Goal: Transaction & Acquisition: Purchase product/service

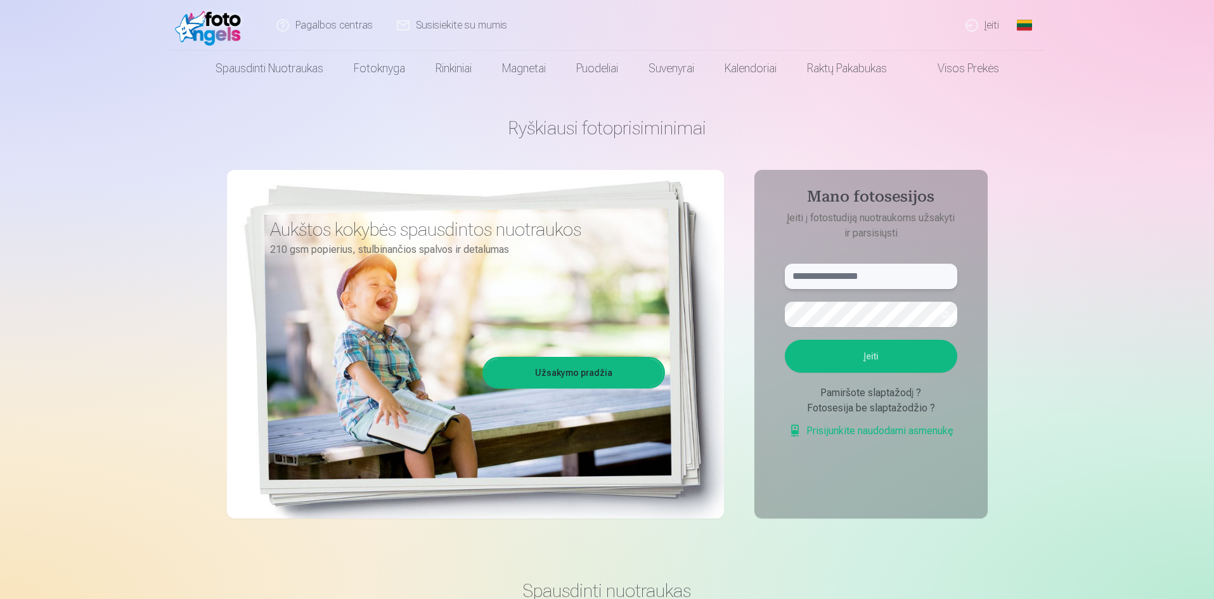
click at [822, 276] on input "text" at bounding box center [871, 276] width 172 height 25
click at [944, 314] on button "button" at bounding box center [945, 314] width 24 height 24
click at [891, 354] on button "Įeiti" at bounding box center [871, 356] width 172 height 33
click at [842, 358] on button "Įeiti" at bounding box center [871, 356] width 172 height 33
click at [829, 276] on input "**********" at bounding box center [871, 276] width 172 height 25
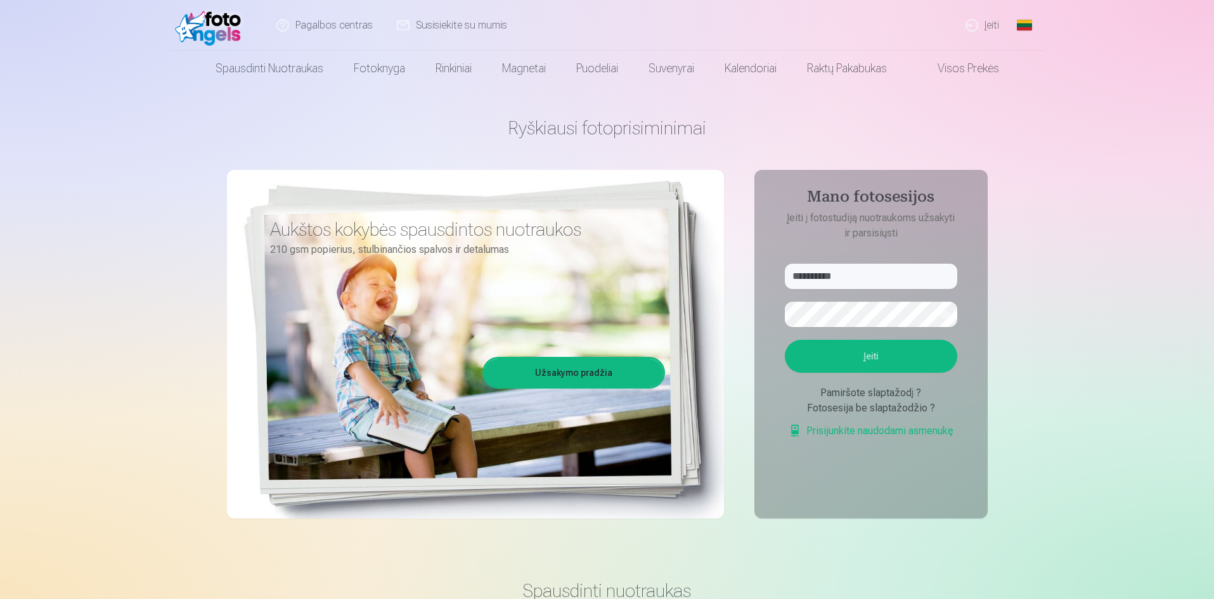
click at [854, 353] on button "Įeiti" at bounding box center [871, 356] width 172 height 33
click at [863, 373] on button "Įeiti" at bounding box center [871, 356] width 172 height 33
click at [942, 317] on button "button" at bounding box center [945, 314] width 24 height 24
click at [904, 373] on button "Įeiti" at bounding box center [871, 356] width 172 height 33
click at [942, 313] on button "button" at bounding box center [945, 314] width 24 height 24
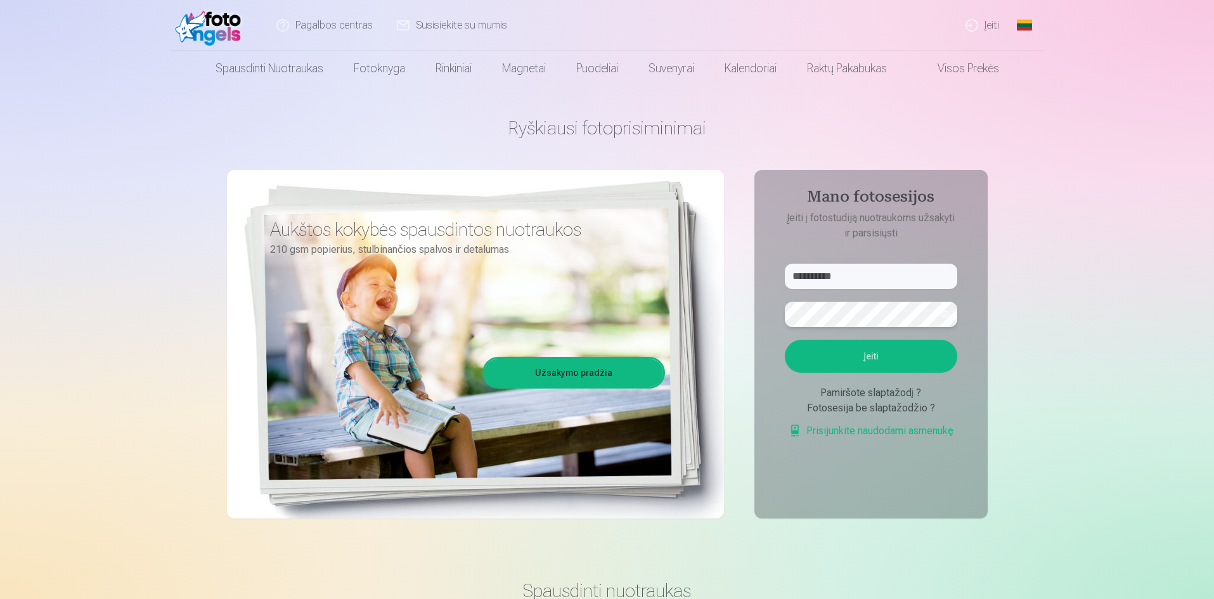
click at [785, 340] on button "Įeiti" at bounding box center [871, 356] width 172 height 33
click at [859, 373] on button "Įeiti" at bounding box center [871, 356] width 172 height 33
click at [812, 280] on input "**********" at bounding box center [871, 276] width 172 height 25
type input "**********"
click at [836, 360] on button "Įeiti" at bounding box center [871, 356] width 172 height 33
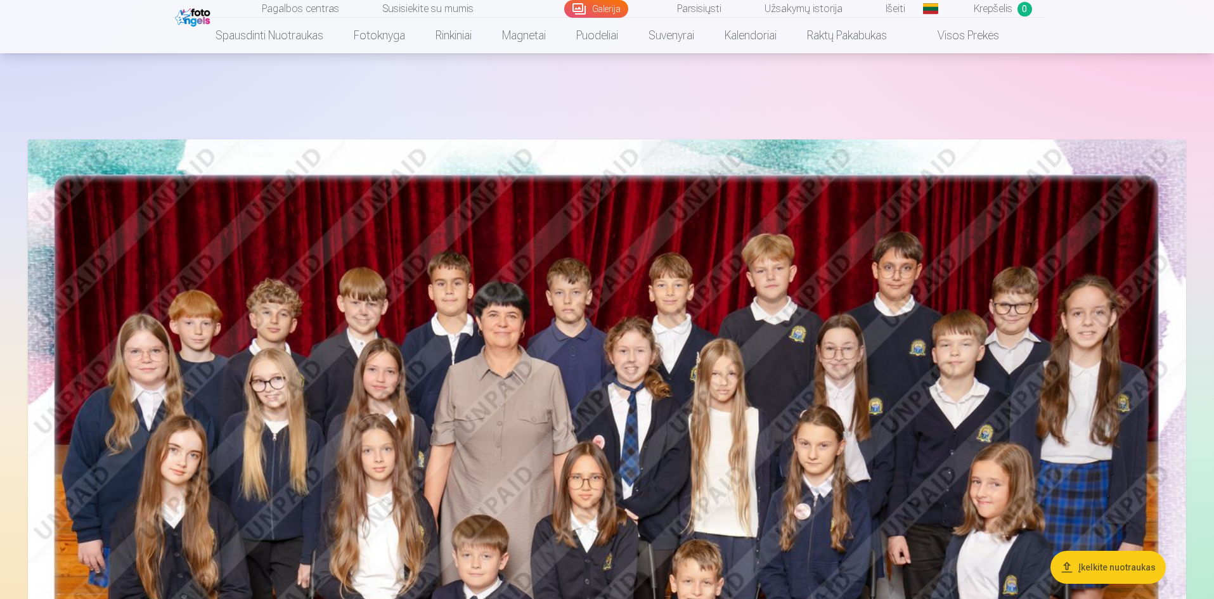
scroll to position [444, 0]
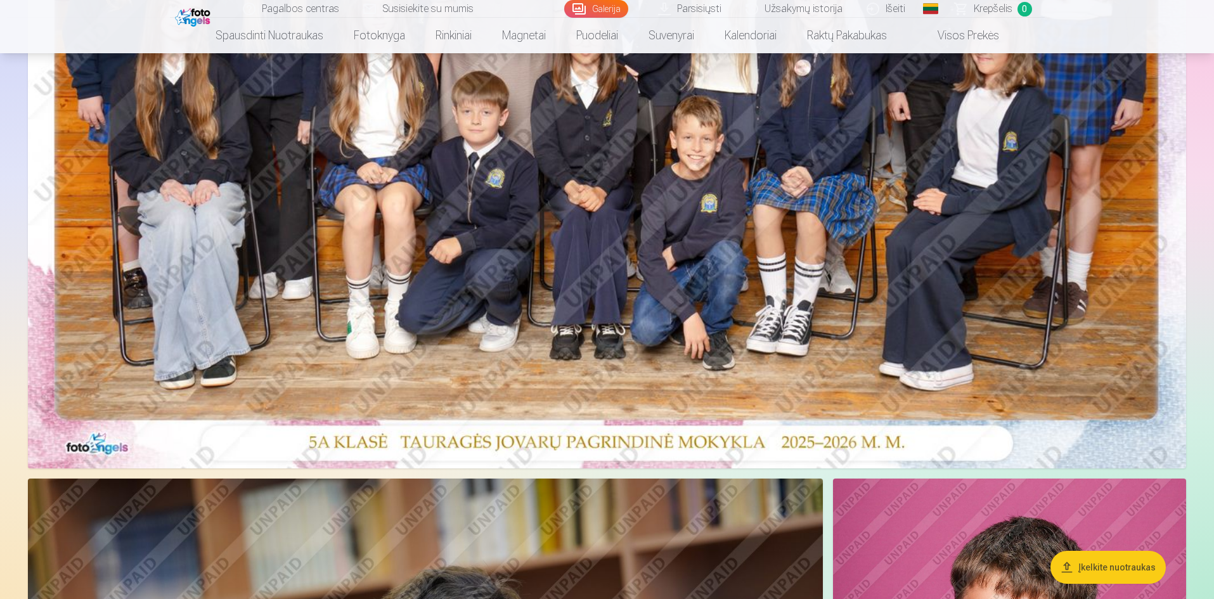
click at [403, 111] on img at bounding box center [607, 82] width 1159 height 773
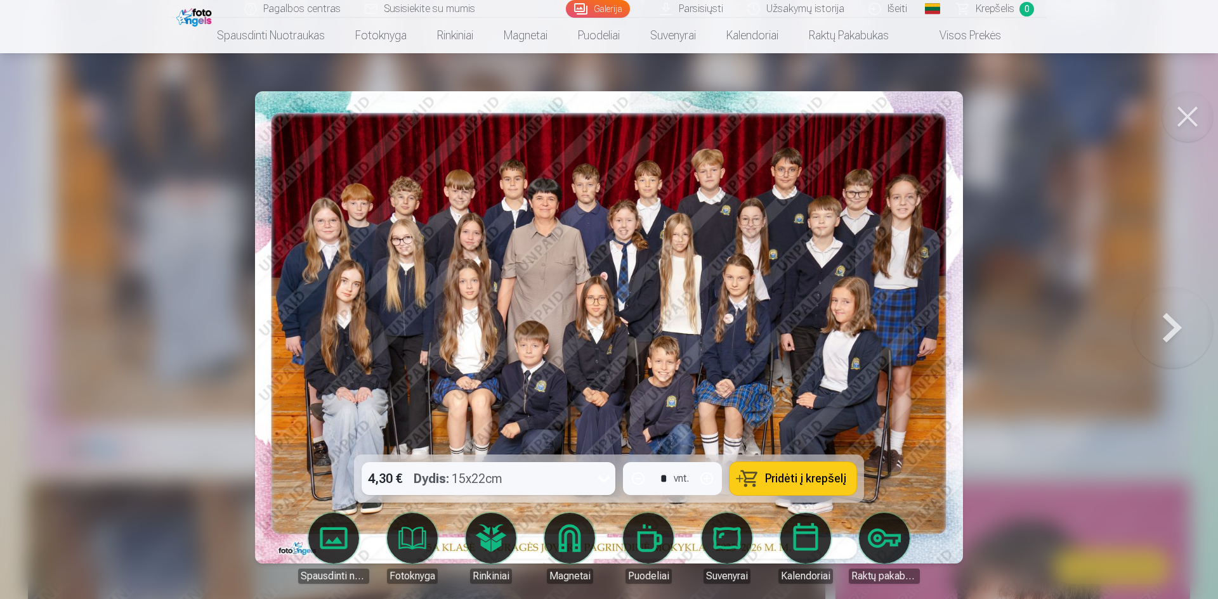
click at [1187, 167] on div at bounding box center [609, 299] width 1218 height 599
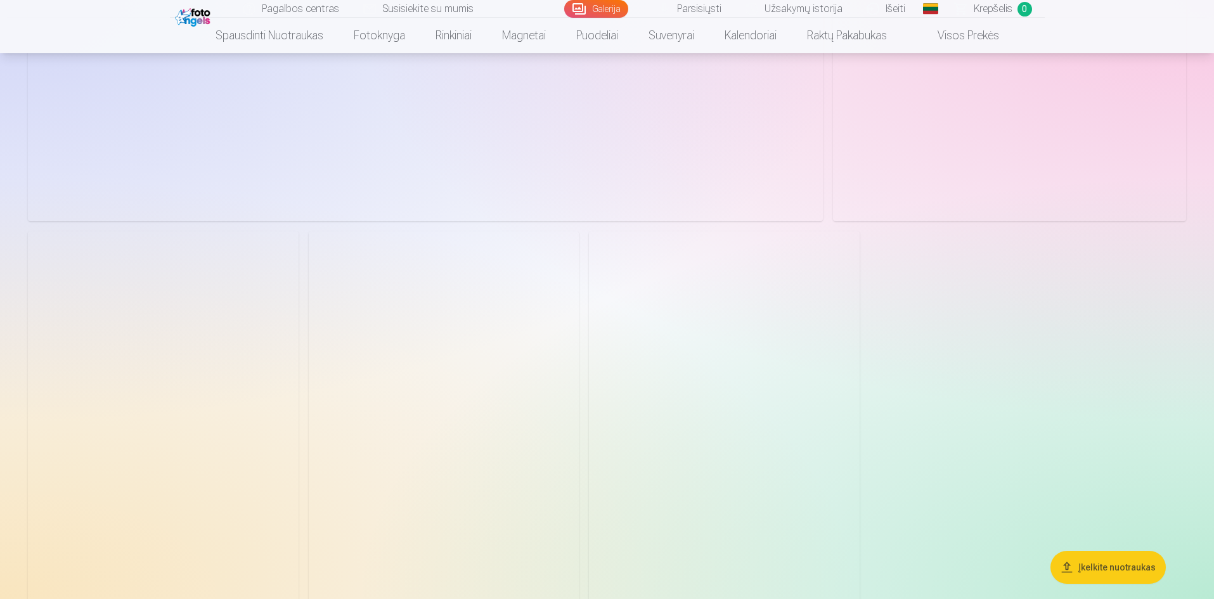
scroll to position [2854, 0]
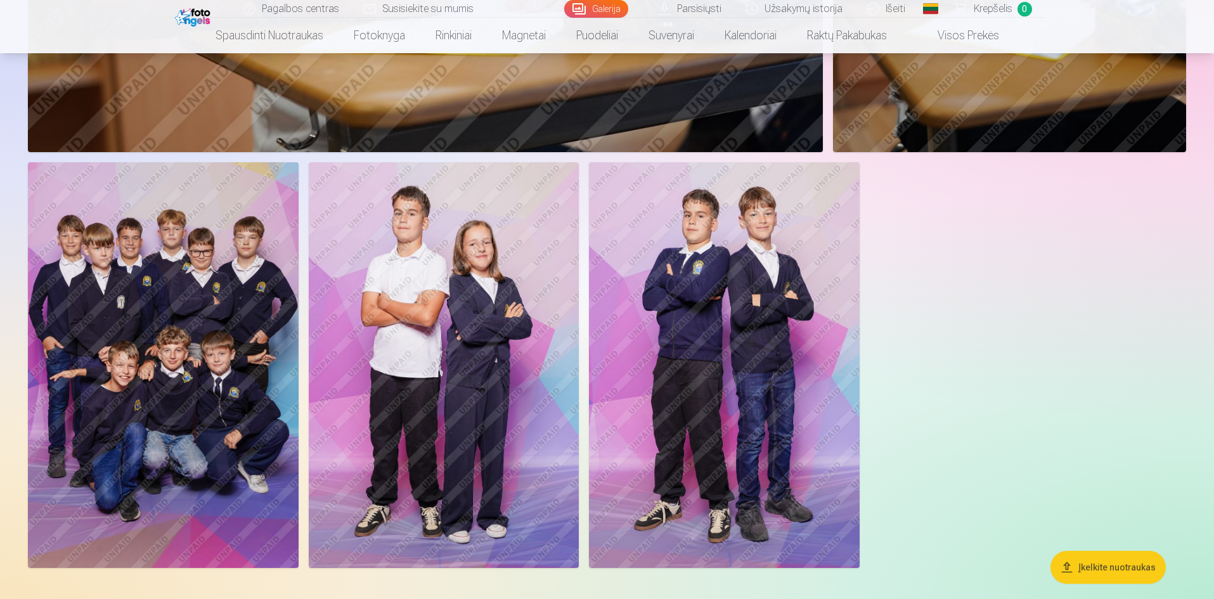
click at [719, 388] on img at bounding box center [724, 365] width 271 height 406
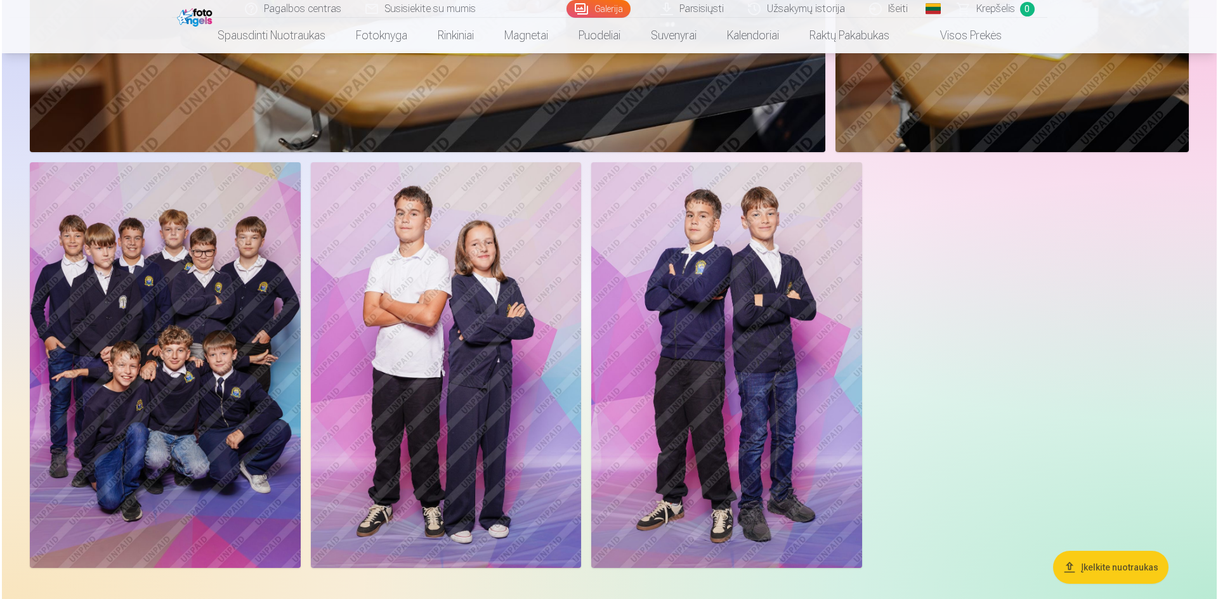
scroll to position [2860, 0]
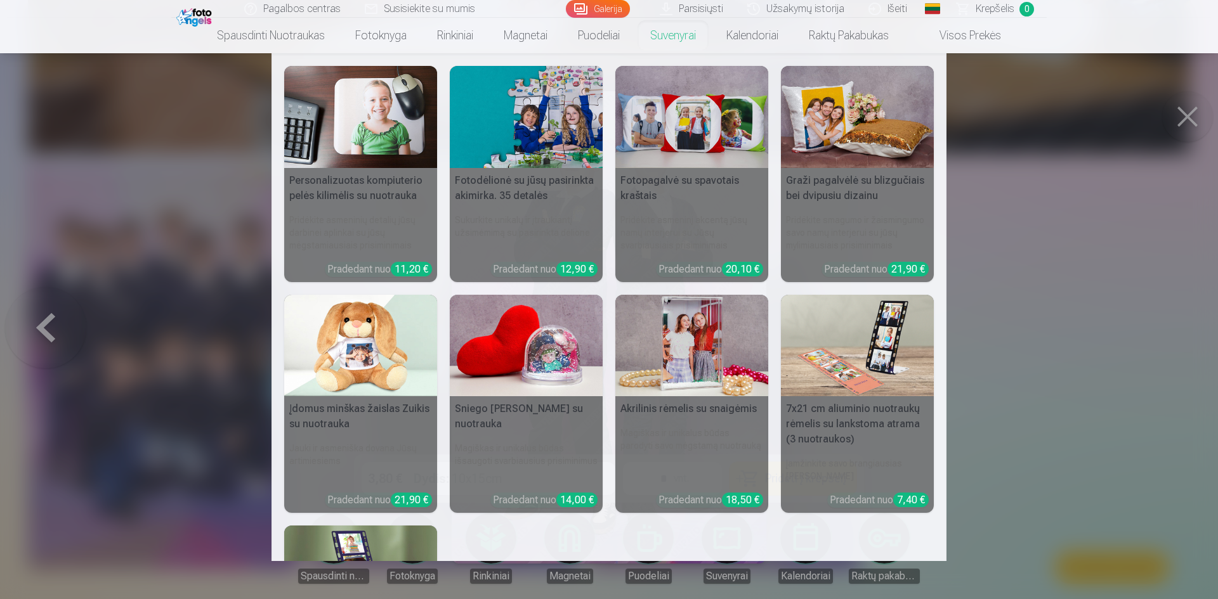
click at [1067, 237] on nav "Personalizuotas kompiuterio pelės kilimėlis su nuotrauka Pridėkite asmeninių de…" at bounding box center [609, 307] width 1218 height 508
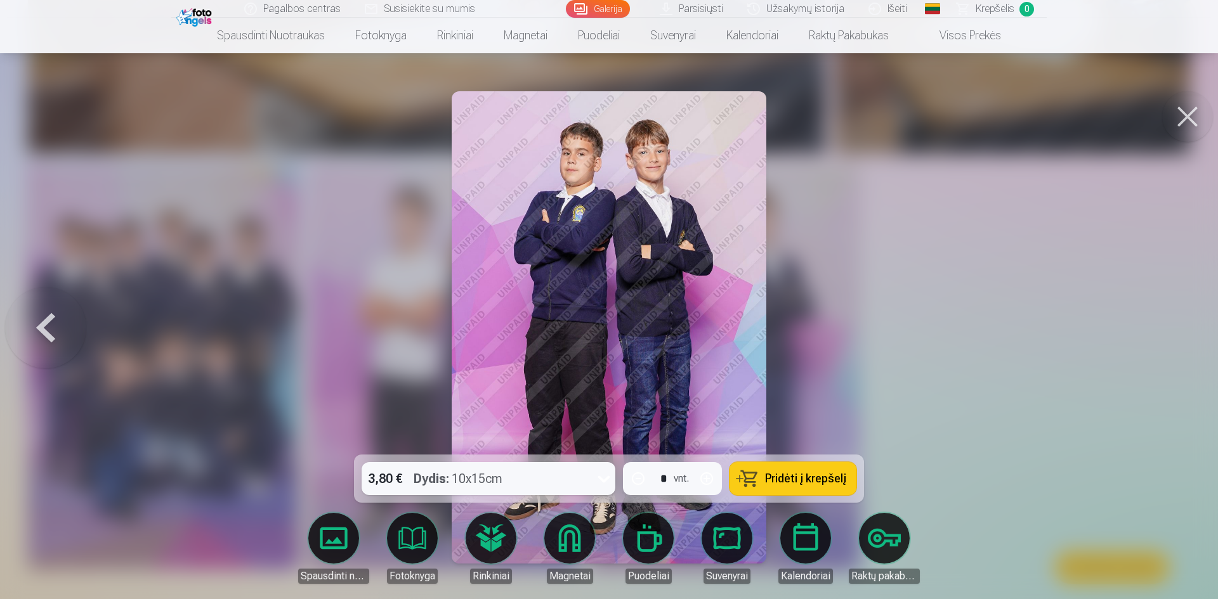
click at [35, 323] on button at bounding box center [45, 327] width 81 height 229
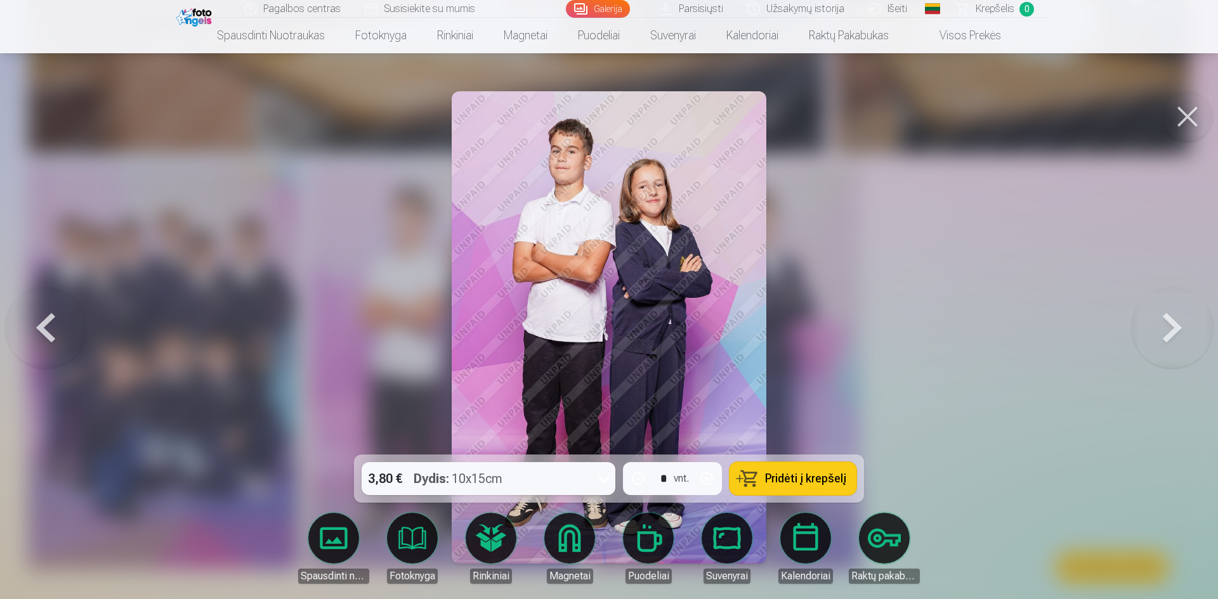
click at [1183, 318] on button at bounding box center [1171, 327] width 81 height 229
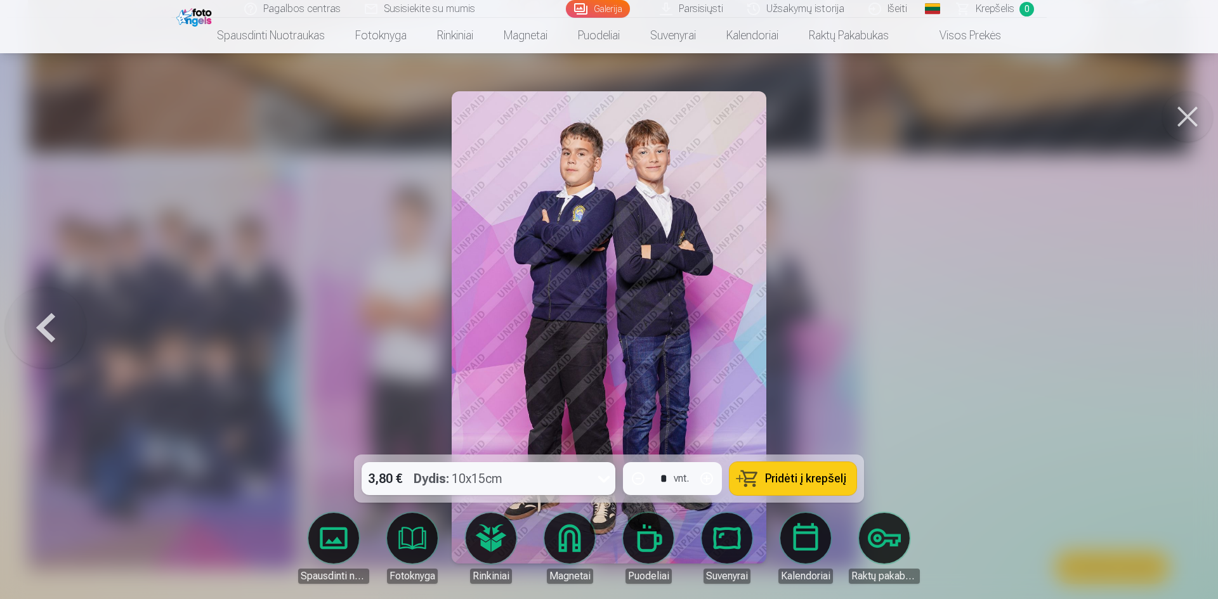
click at [1190, 117] on button at bounding box center [1187, 116] width 51 height 51
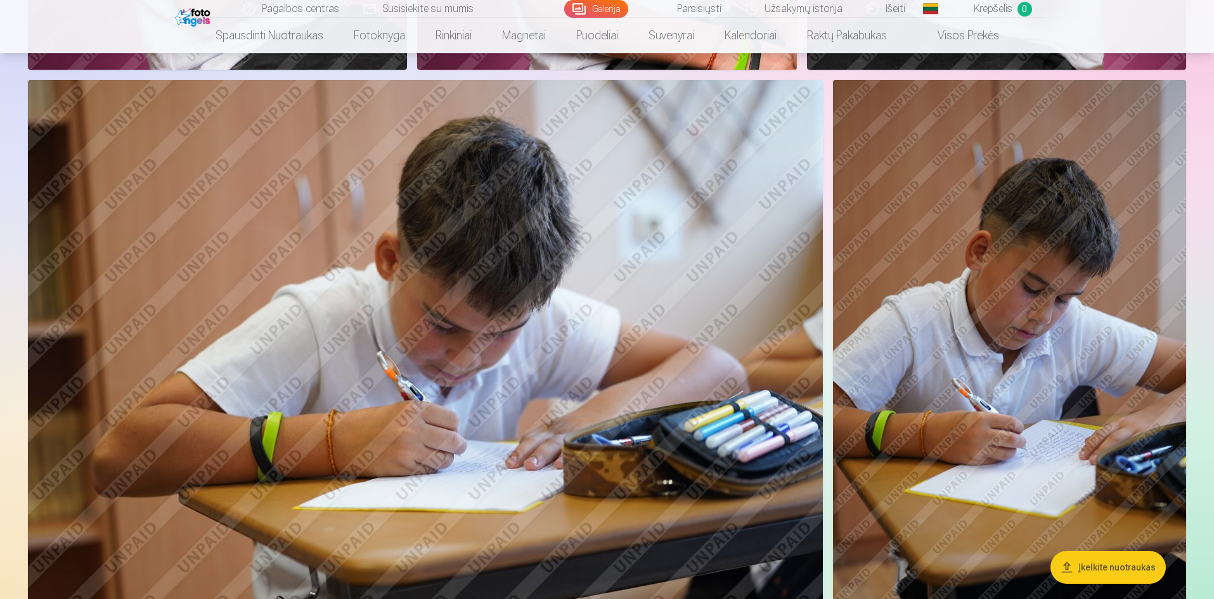
scroll to position [2410, 0]
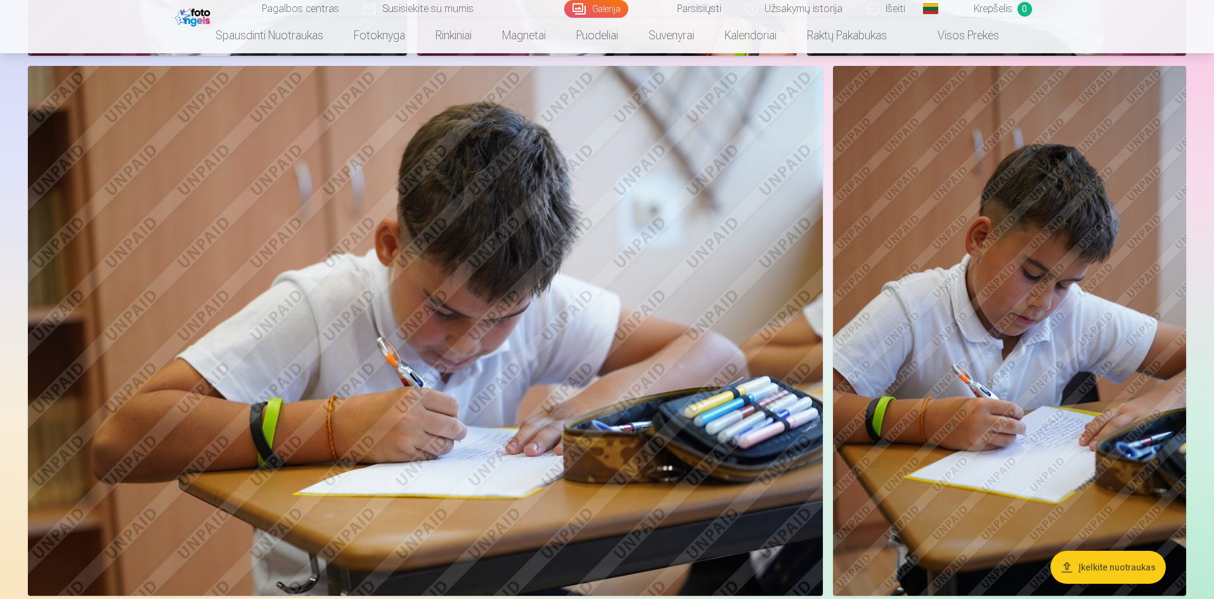
click at [472, 344] on img at bounding box center [425, 331] width 795 height 530
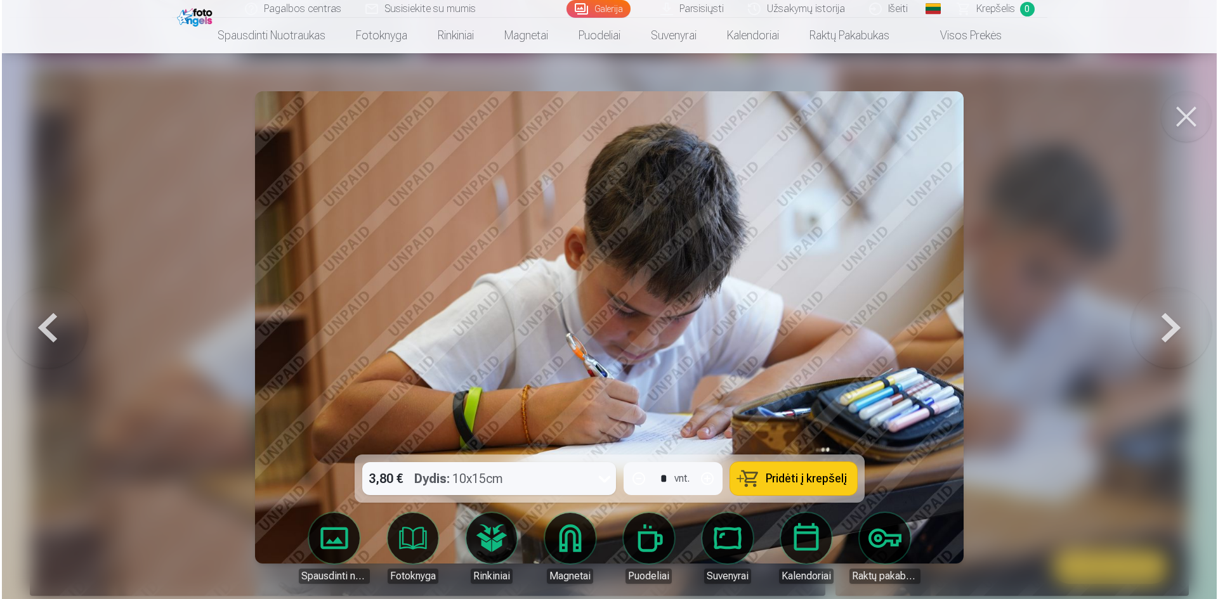
scroll to position [2415, 0]
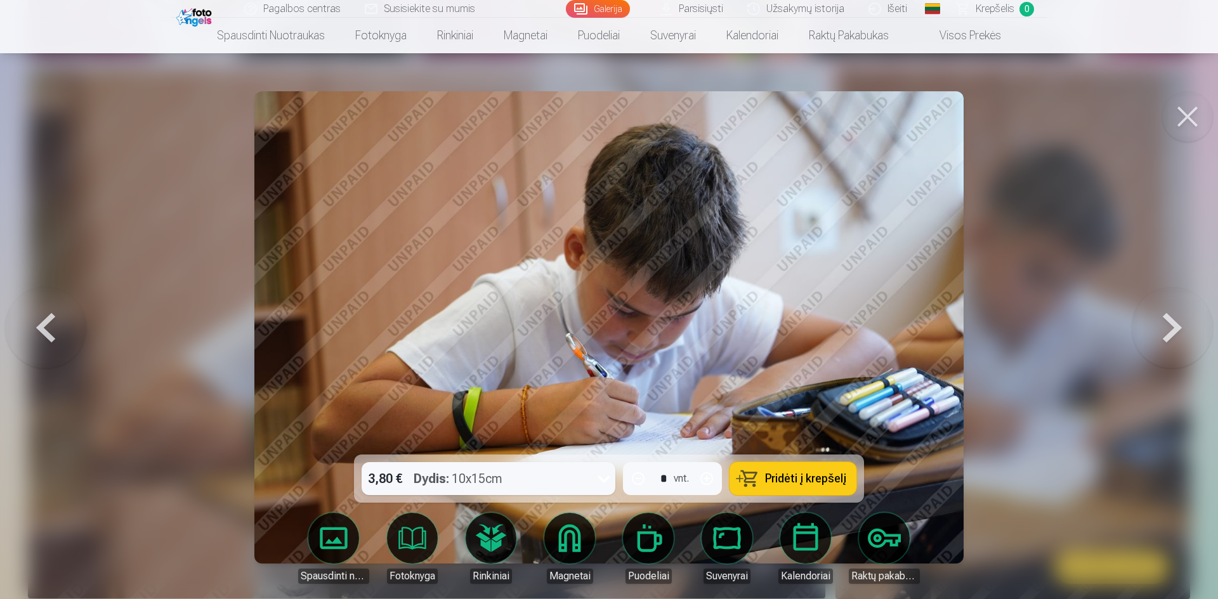
click at [660, 538] on link "Puodeliai" at bounding box center [648, 548] width 71 height 71
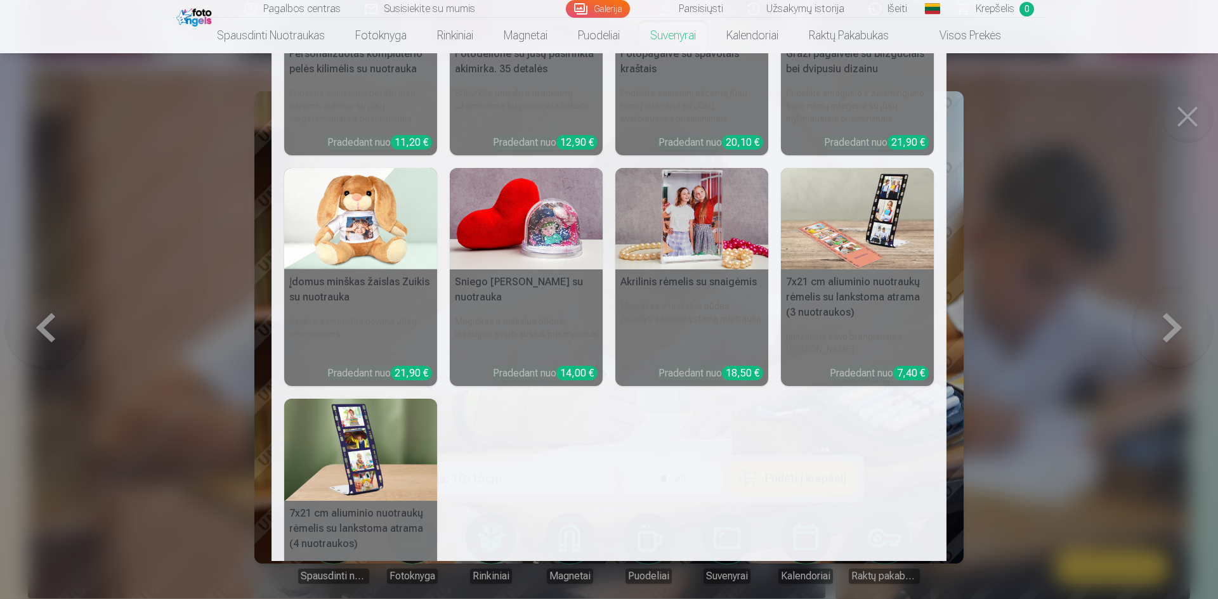
scroll to position [0, 0]
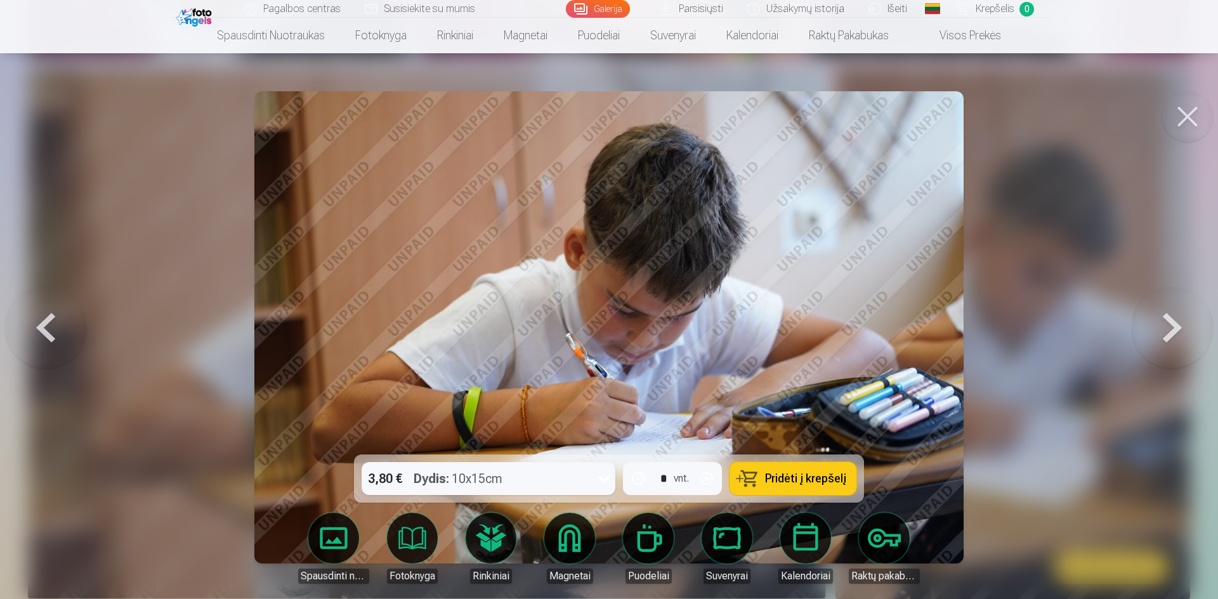
click at [1181, 107] on button at bounding box center [1187, 116] width 51 height 51
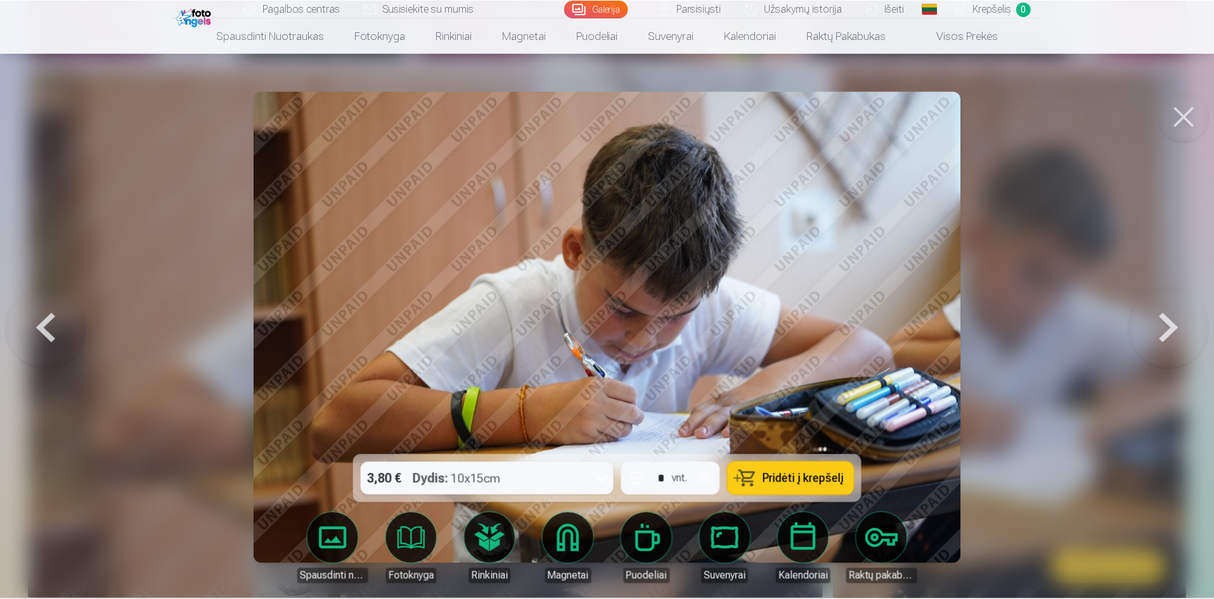
scroll to position [2410, 0]
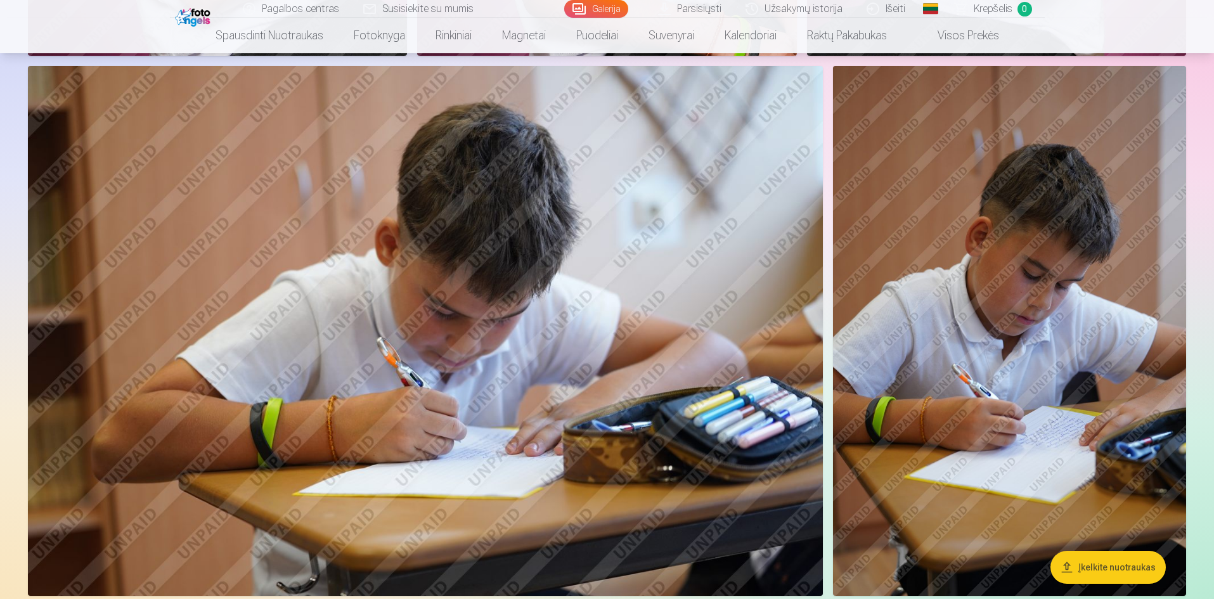
click at [1022, 315] on img at bounding box center [1009, 331] width 353 height 530
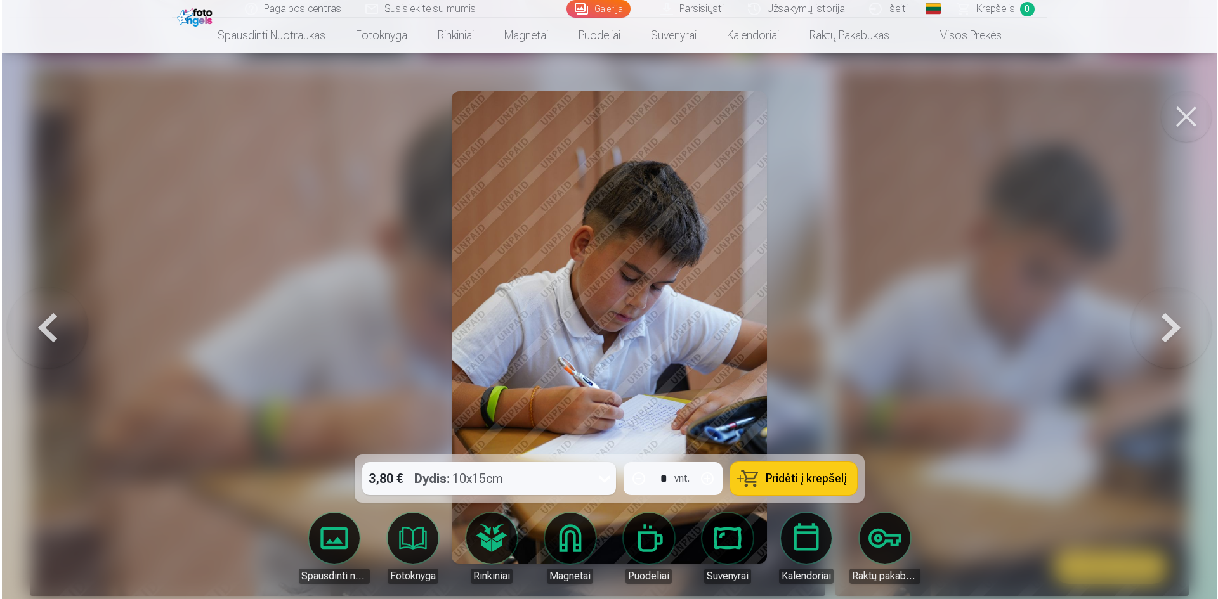
scroll to position [2415, 0]
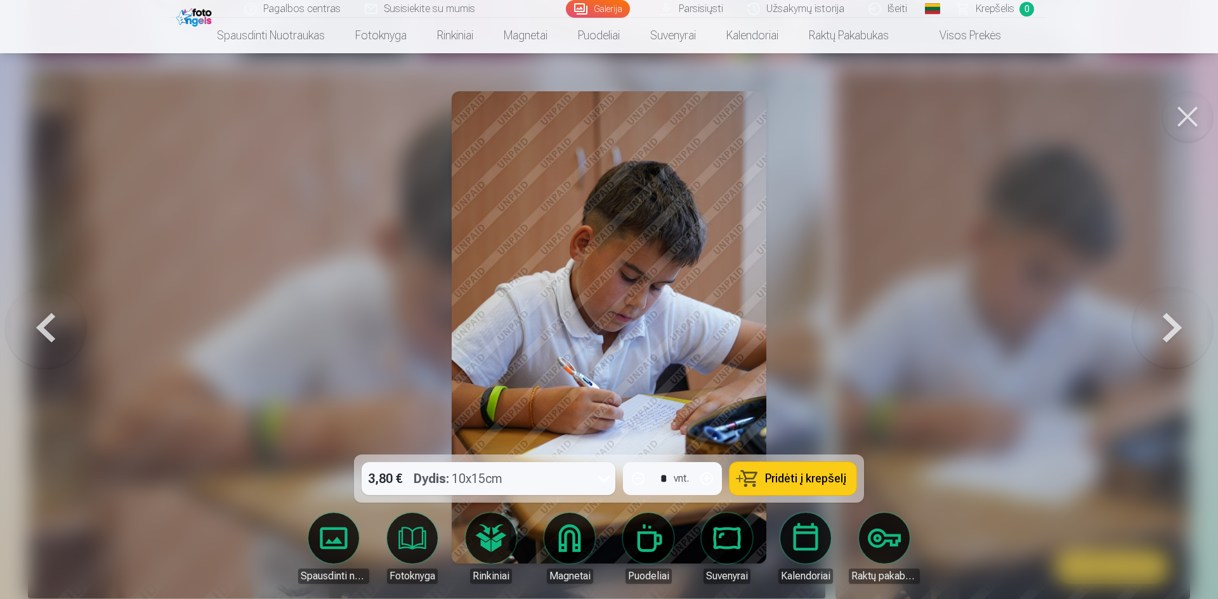
click at [616, 219] on img at bounding box center [609, 327] width 315 height 472
click at [1195, 327] on button at bounding box center [1171, 327] width 81 height 229
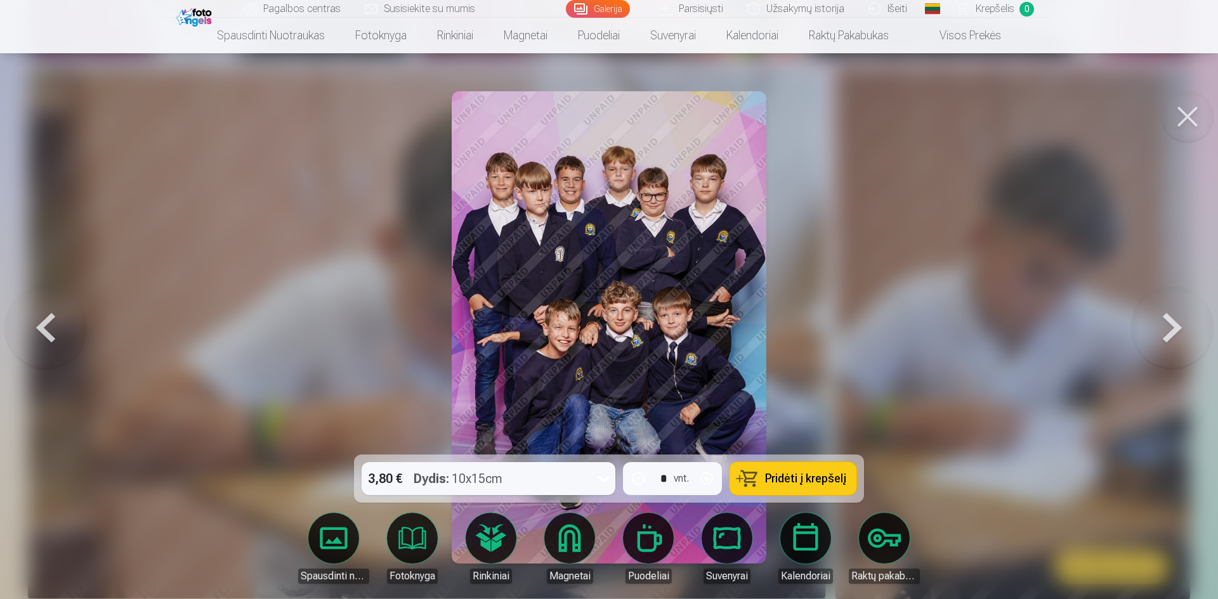
click at [1171, 327] on button at bounding box center [1171, 327] width 81 height 229
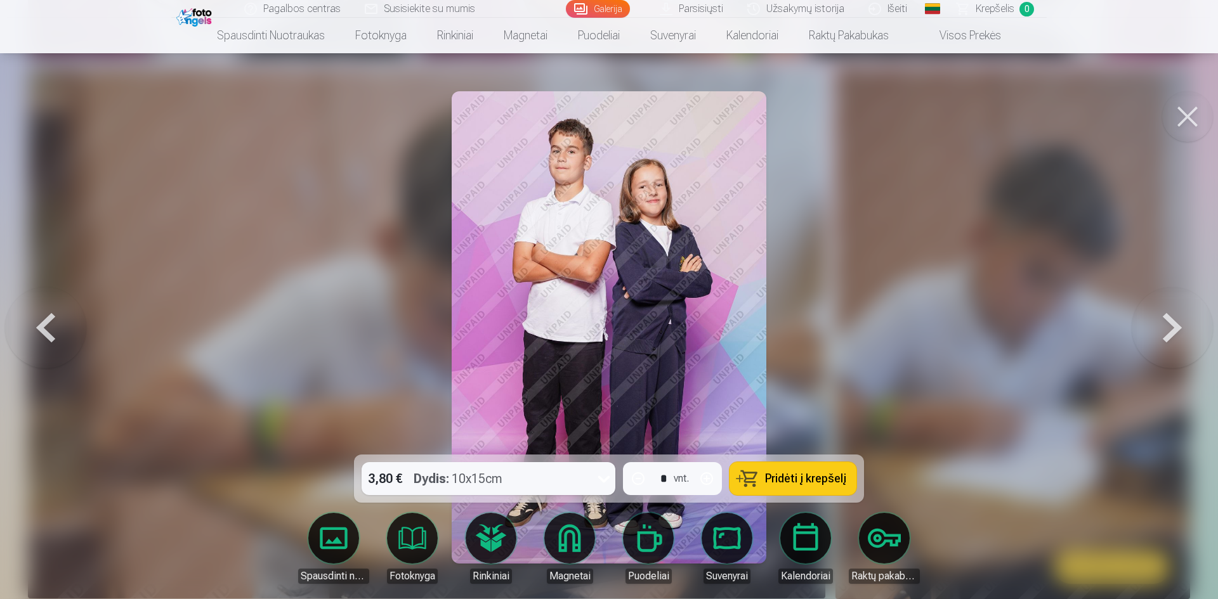
click at [1171, 327] on button at bounding box center [1171, 327] width 81 height 229
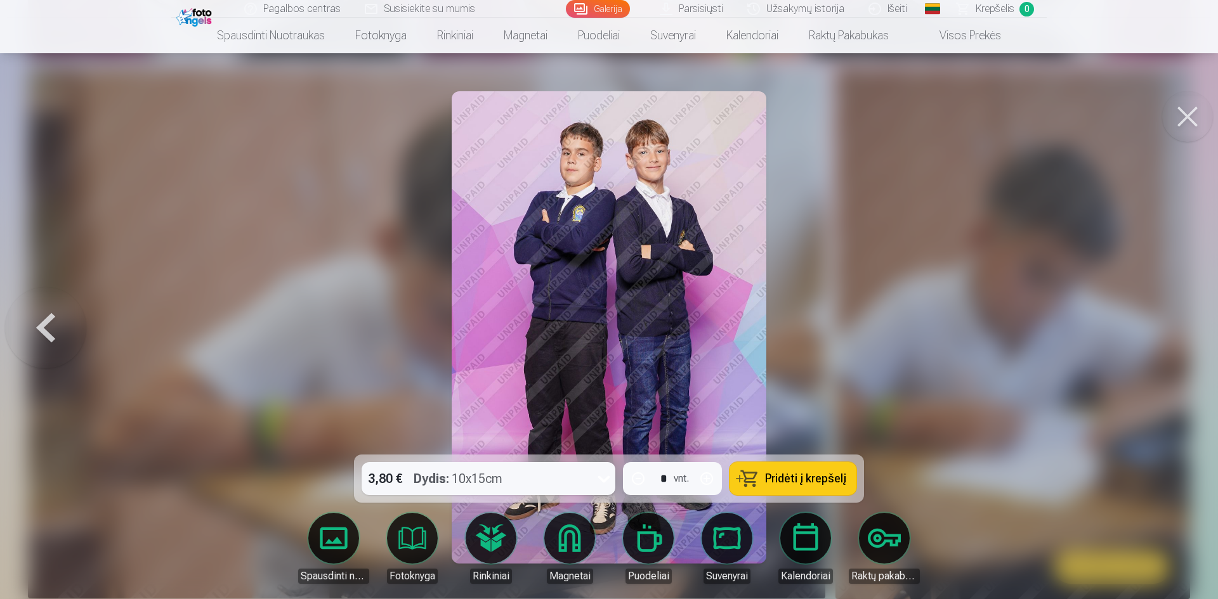
click at [1171, 327] on div at bounding box center [609, 299] width 1218 height 599
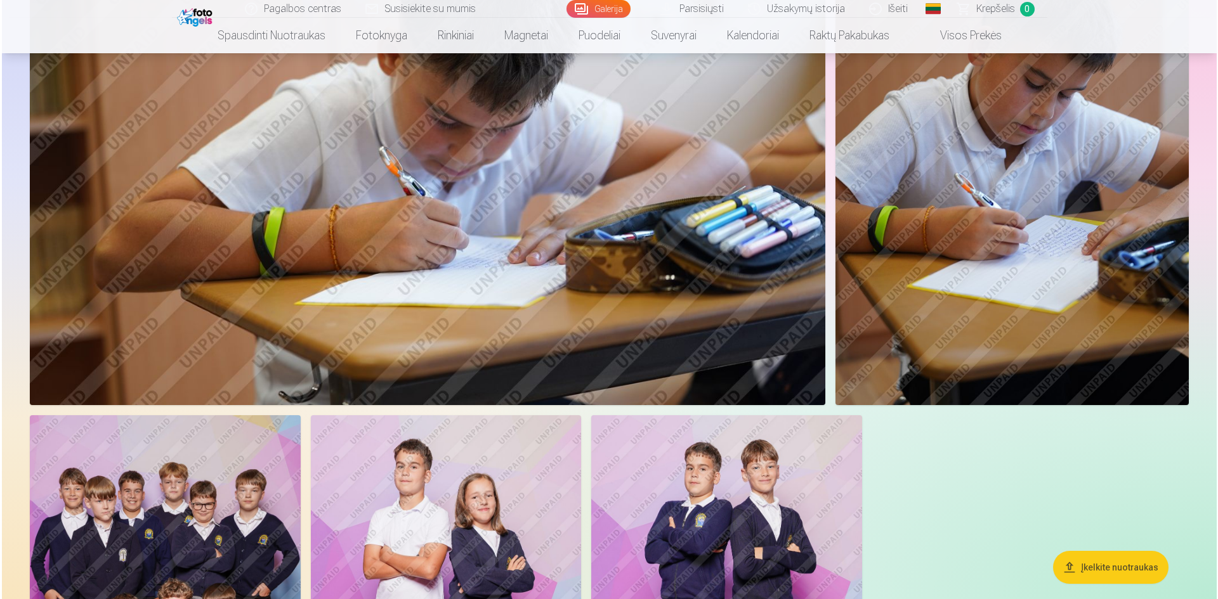
scroll to position [2600, 0]
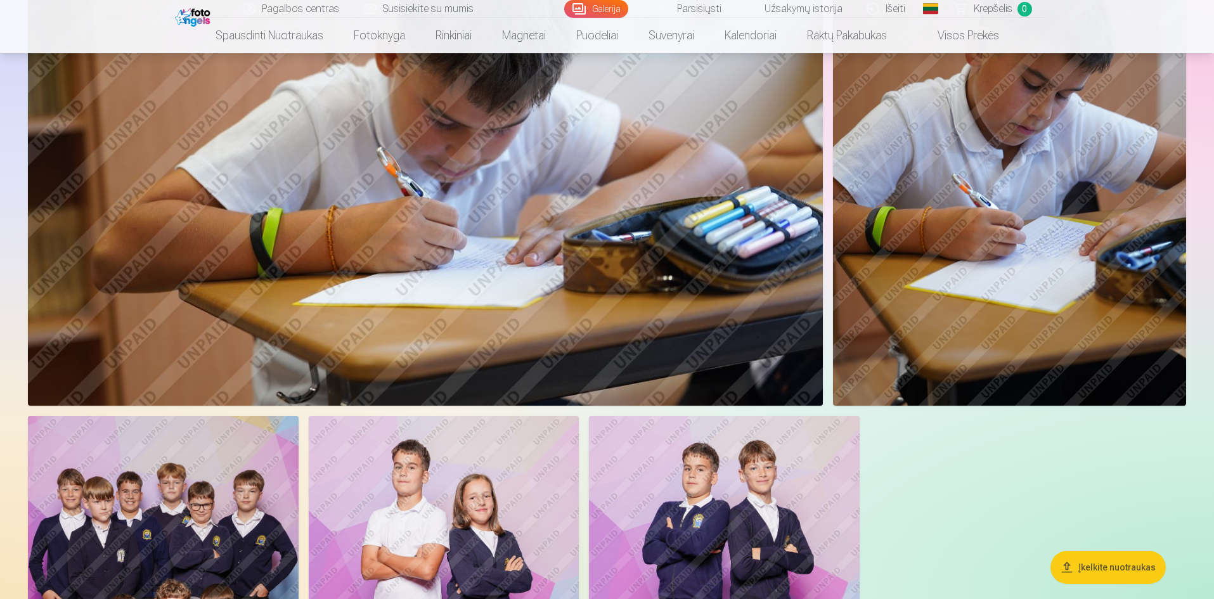
click at [374, 215] on img at bounding box center [425, 141] width 795 height 530
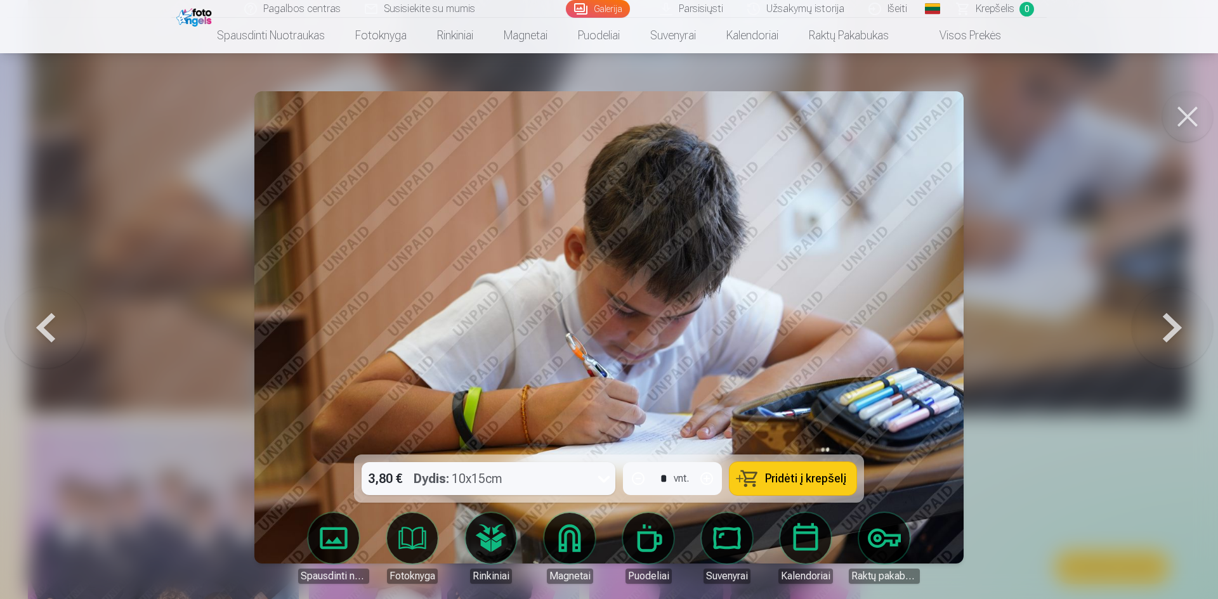
click at [1171, 318] on button at bounding box center [1171, 327] width 81 height 229
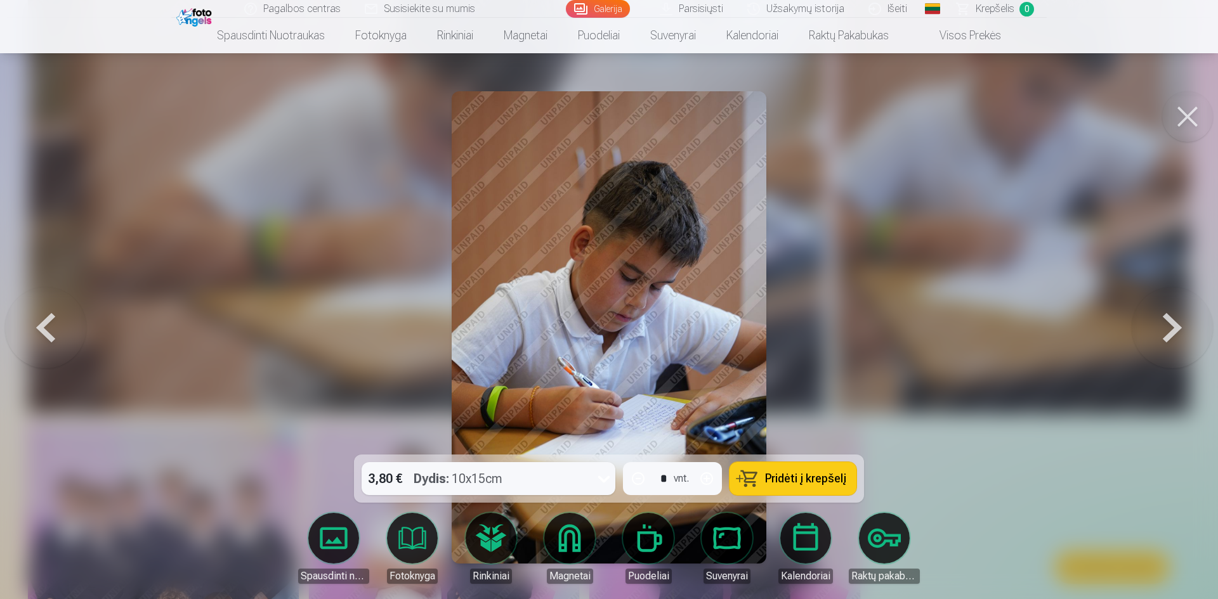
click at [1169, 316] on button at bounding box center [1171, 327] width 81 height 229
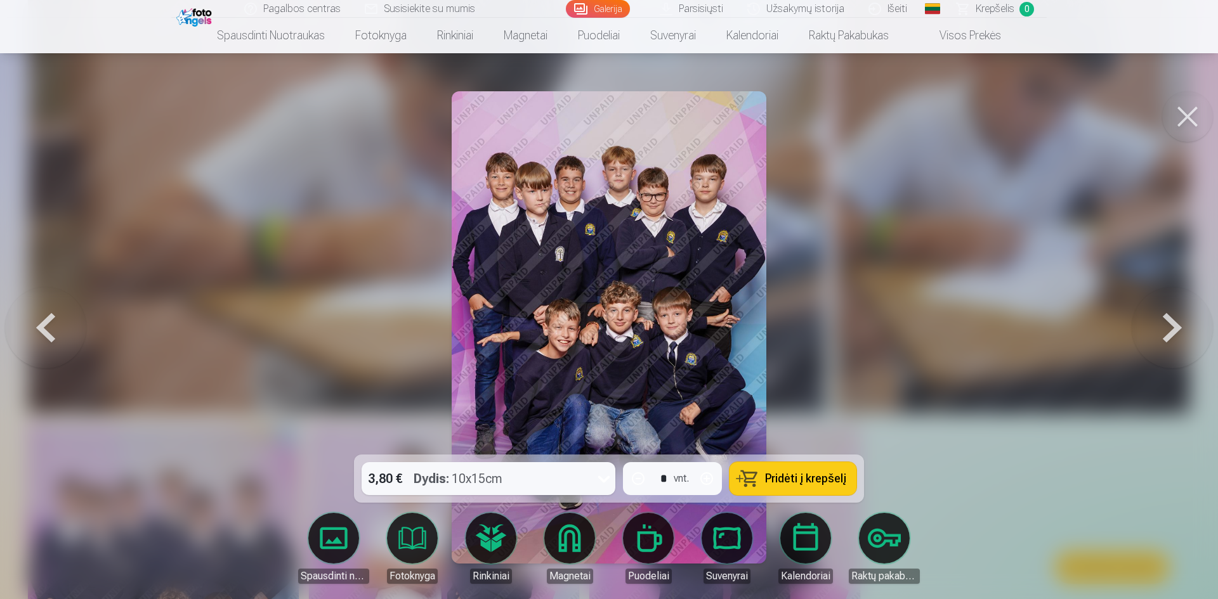
click at [1169, 315] on button at bounding box center [1171, 327] width 81 height 229
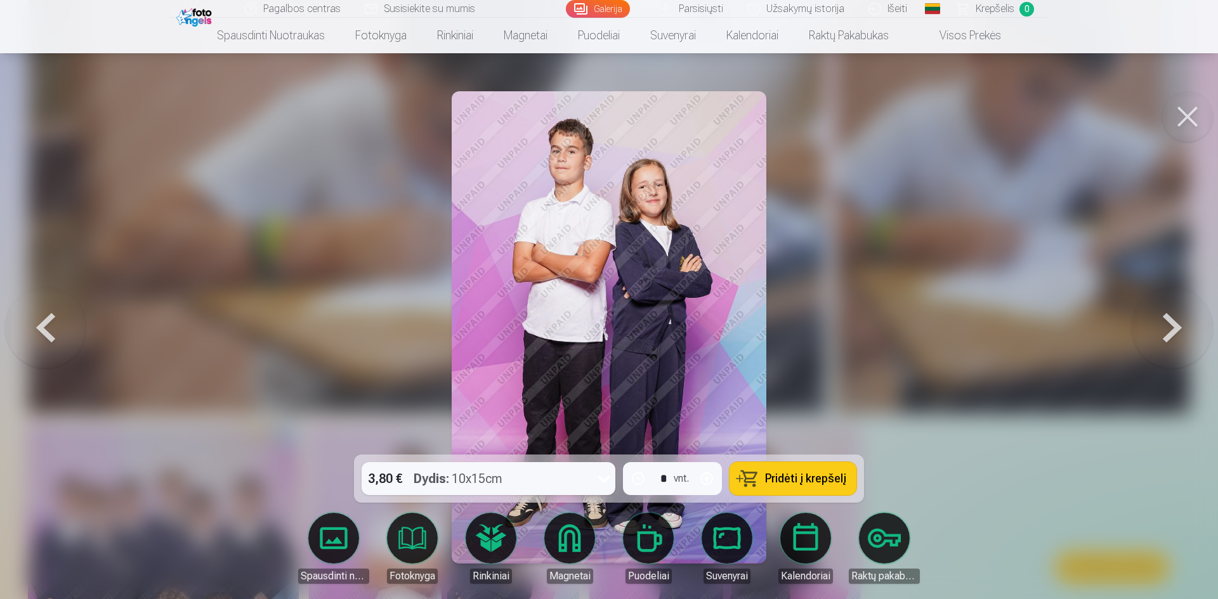
drag, startPoint x: 45, startPoint y: 317, endPoint x: 47, endPoint y: 303, distance: 14.1
click at [47, 303] on button at bounding box center [45, 327] width 81 height 229
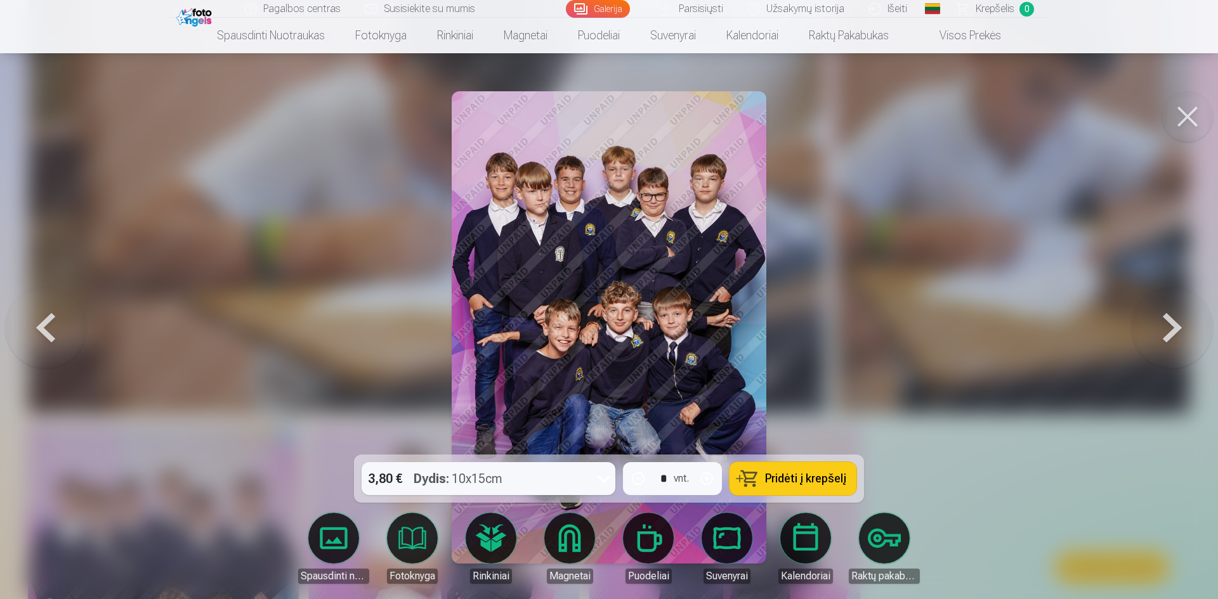
click at [1183, 126] on button at bounding box center [1187, 116] width 51 height 51
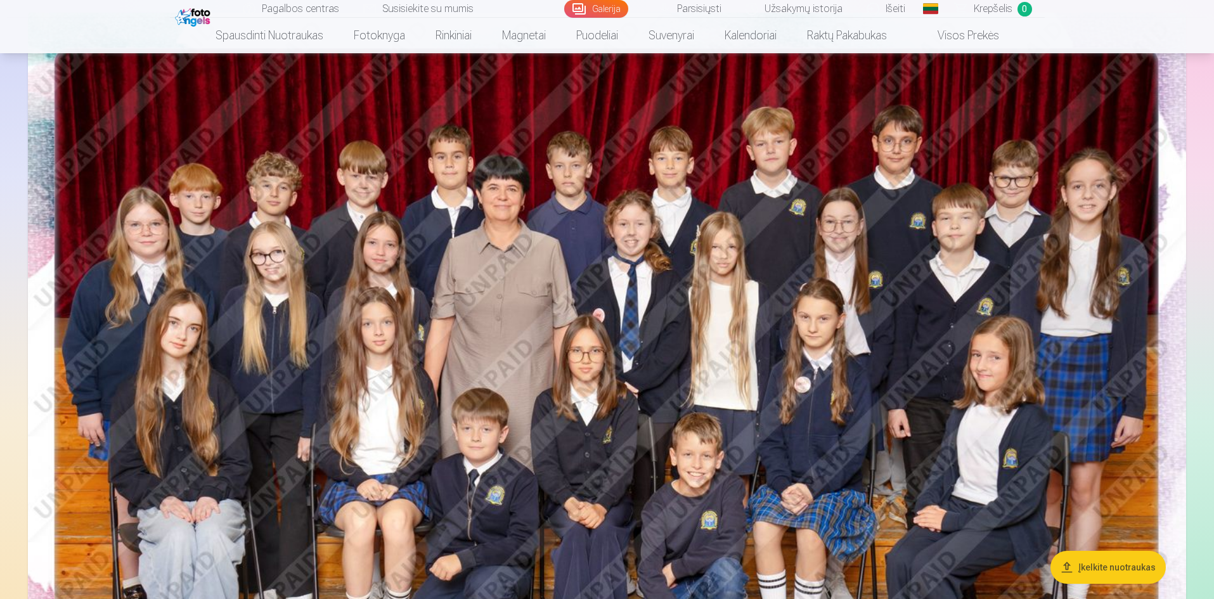
scroll to position [190, 0]
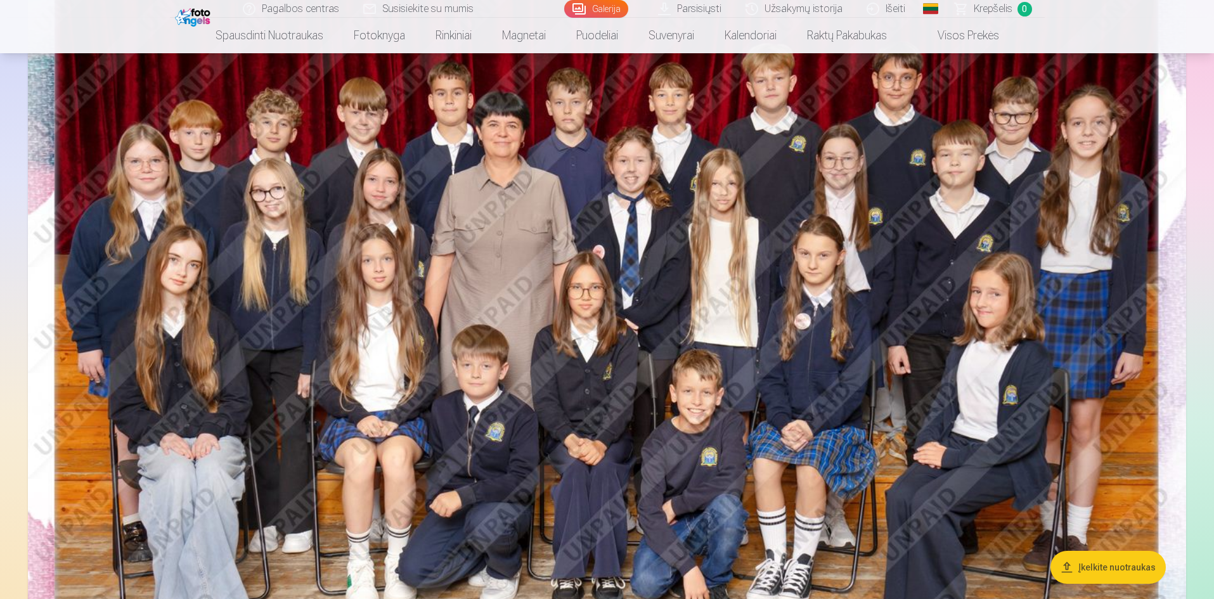
click at [793, 268] on img at bounding box center [607, 335] width 1159 height 773
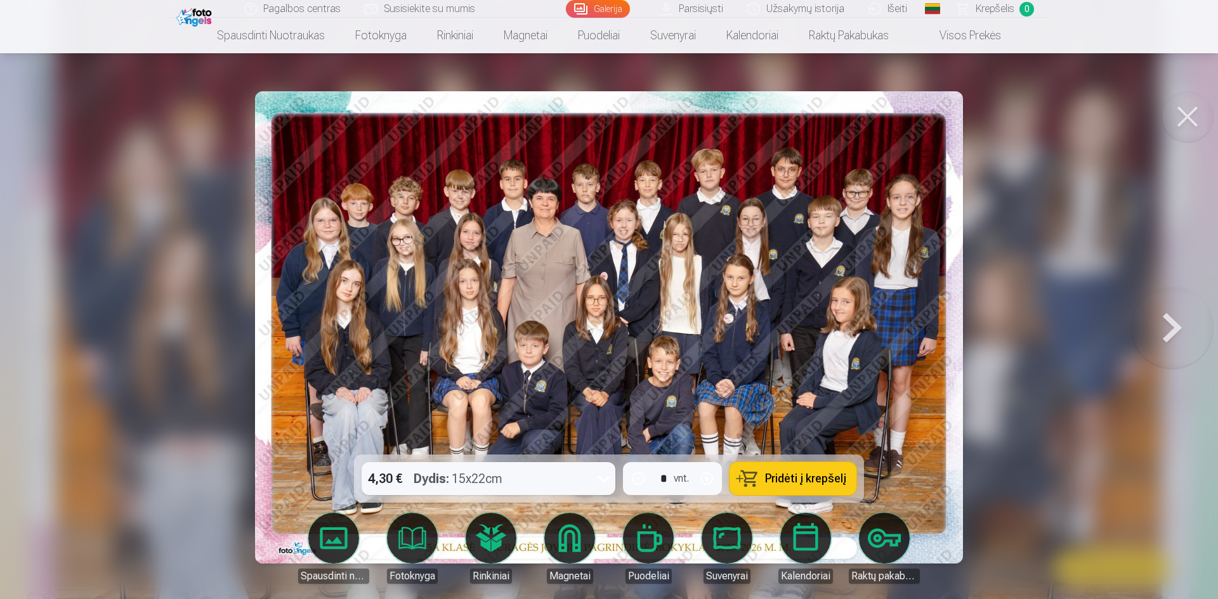
click at [1171, 112] on button at bounding box center [1187, 116] width 51 height 51
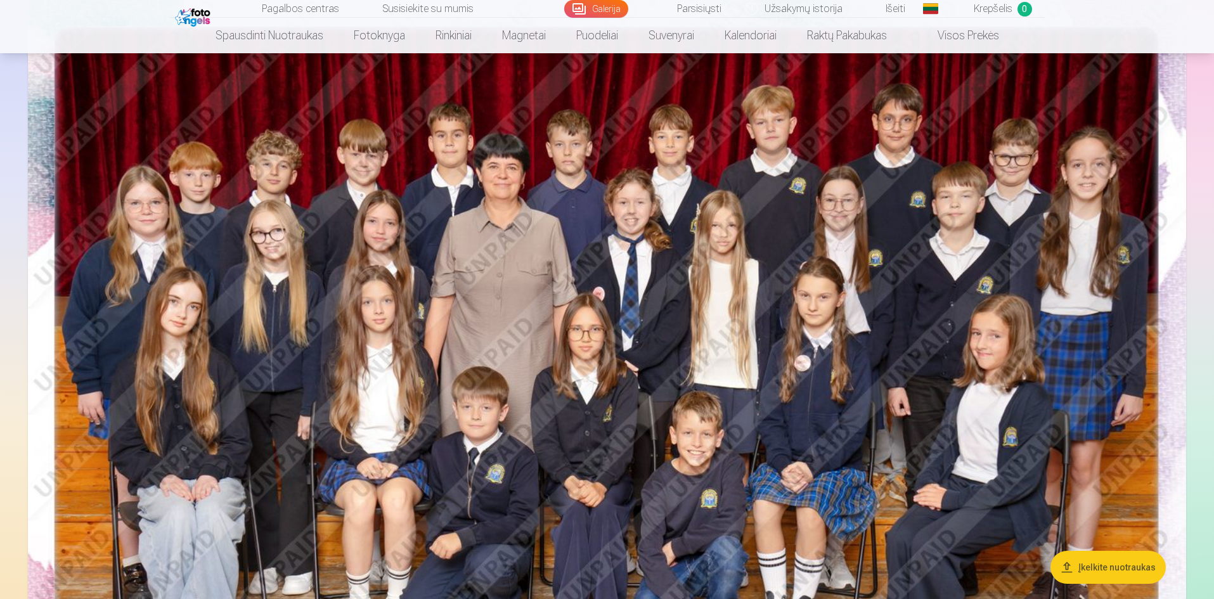
scroll to position [127, 0]
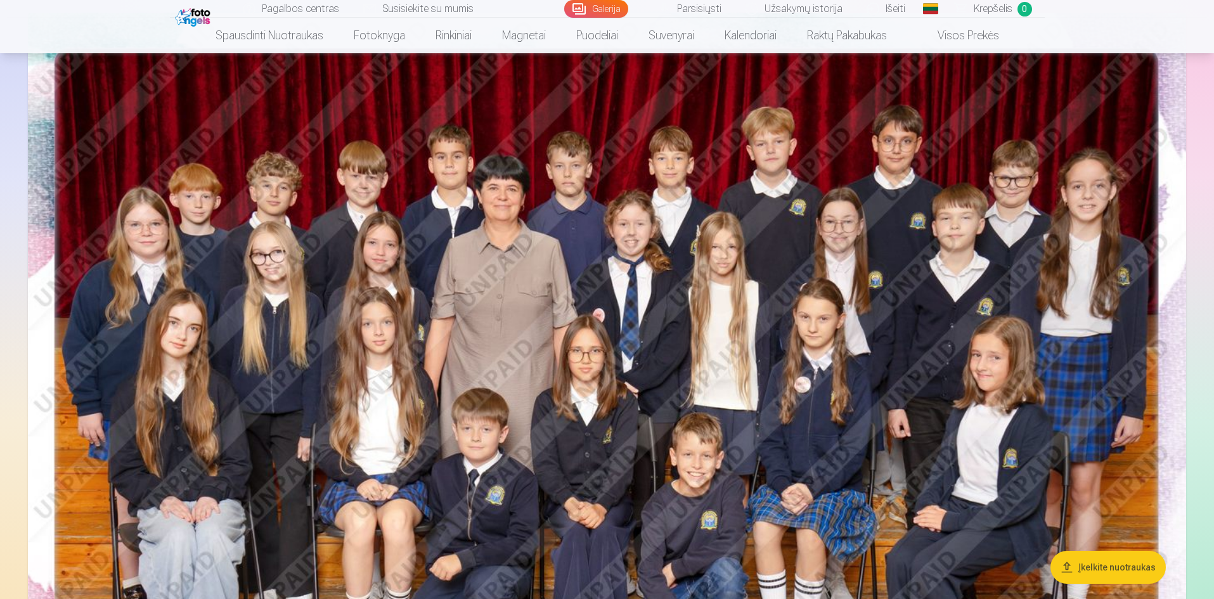
click at [954, 33] on link "Visos prekės" at bounding box center [958, 36] width 112 height 36
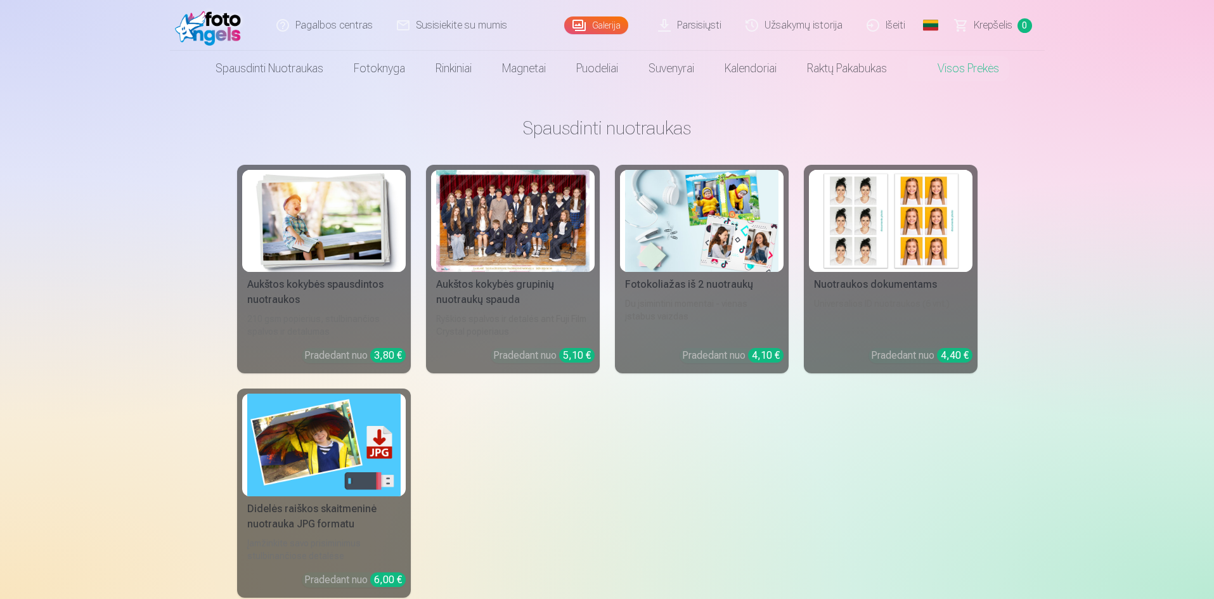
click at [972, 72] on link "Visos prekės" at bounding box center [958, 69] width 112 height 36
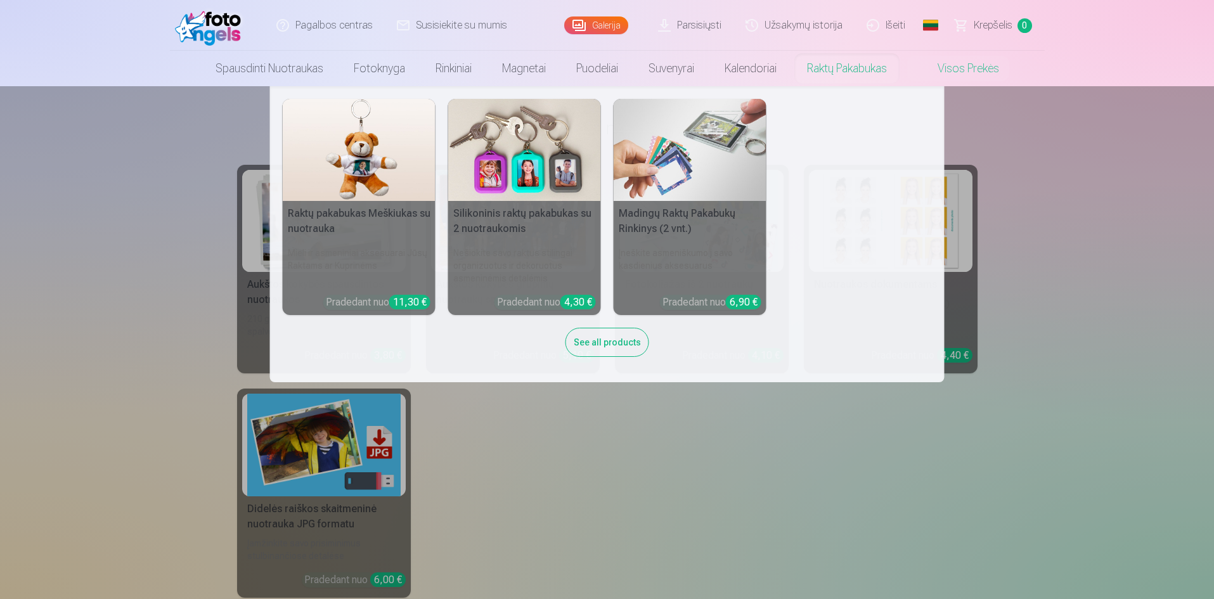
click at [879, 77] on link "Raktų pakabukas" at bounding box center [847, 69] width 110 height 36
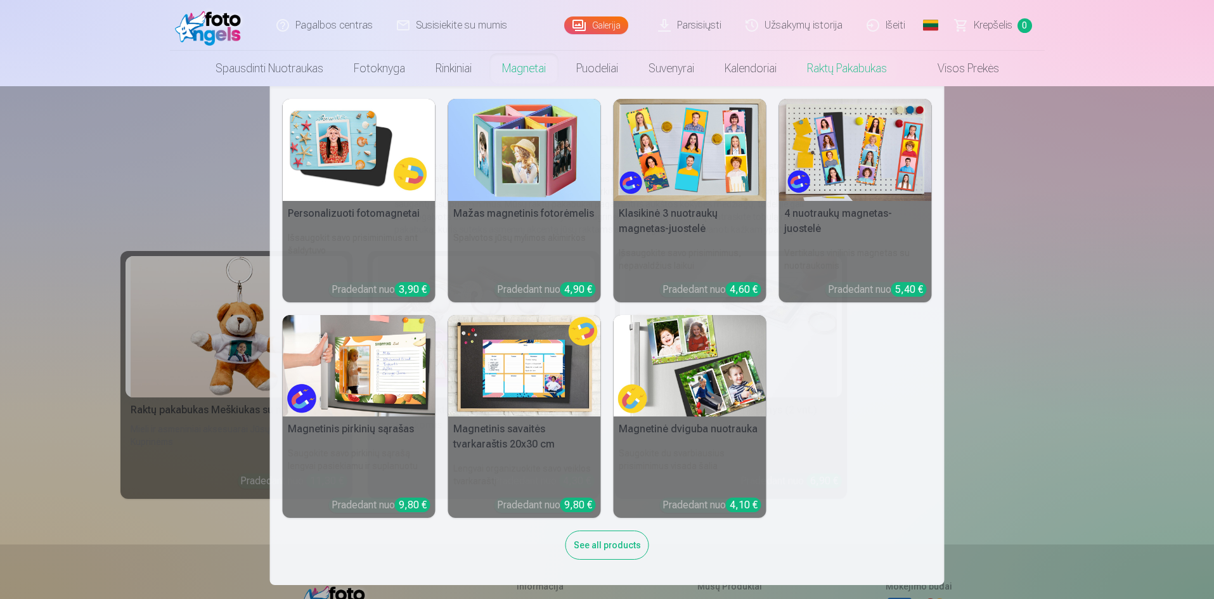
click at [519, 64] on link "Magnetai" at bounding box center [524, 69] width 74 height 36
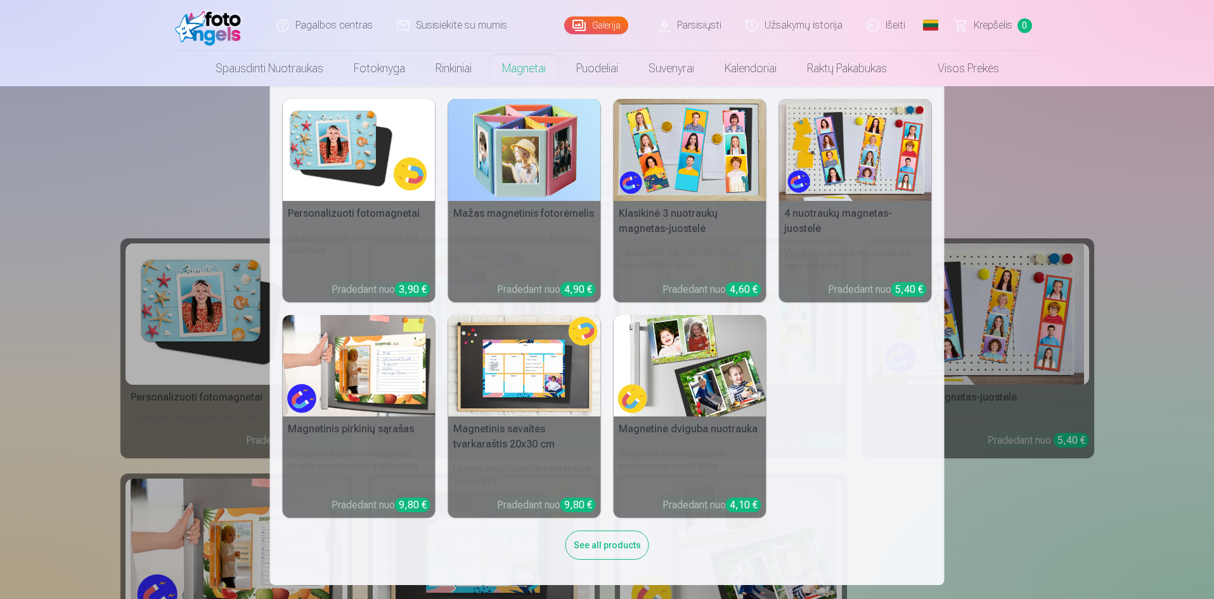
click at [530, 67] on link "Magnetai" at bounding box center [524, 69] width 74 height 36
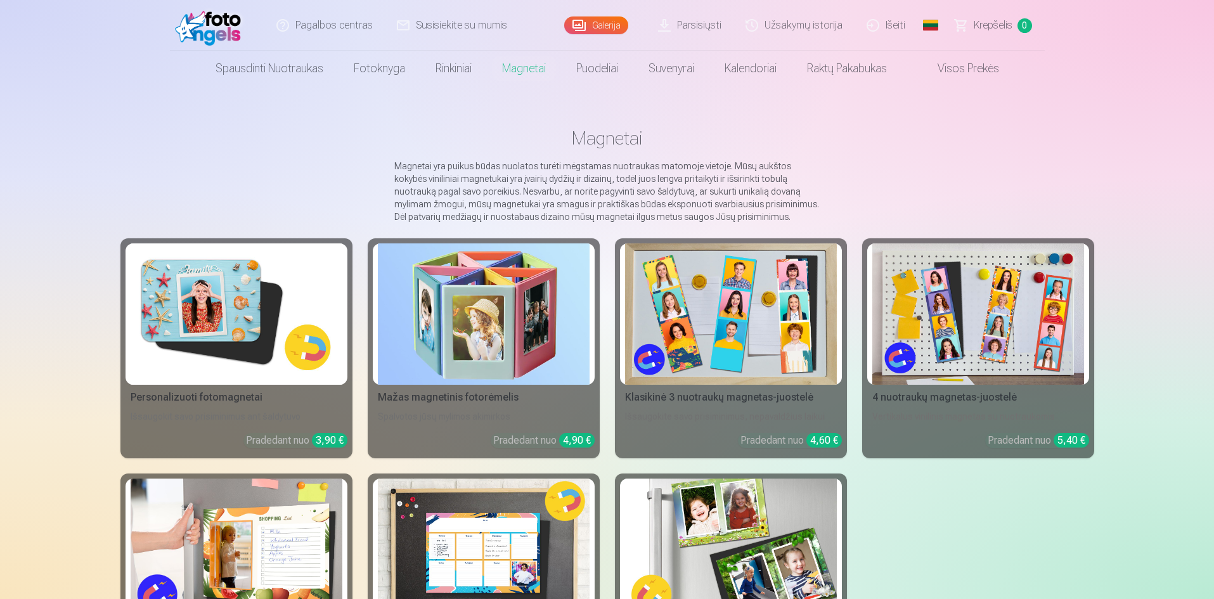
click at [608, 29] on link "Galerija" at bounding box center [596, 25] width 64 height 18
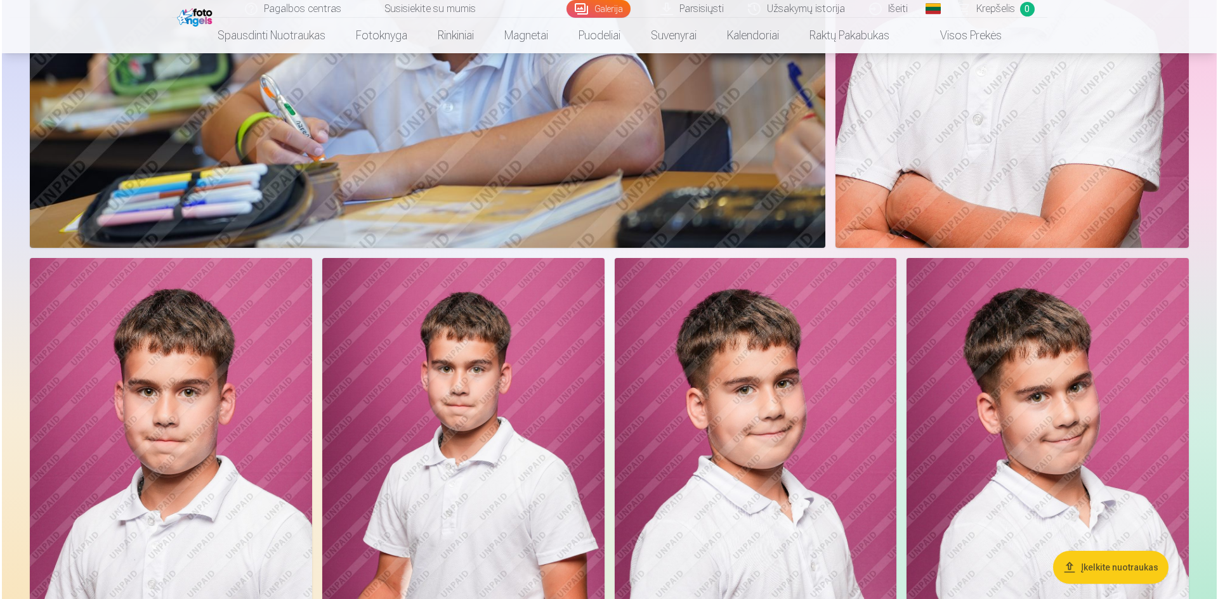
scroll to position [951, 0]
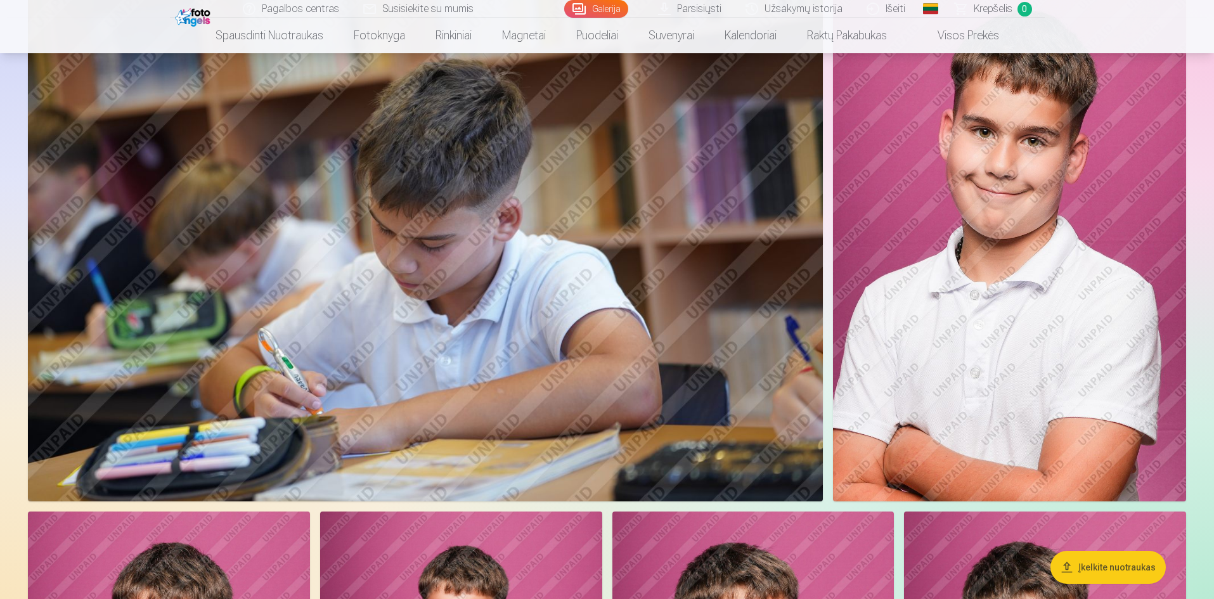
click at [493, 171] on img at bounding box center [425, 236] width 795 height 530
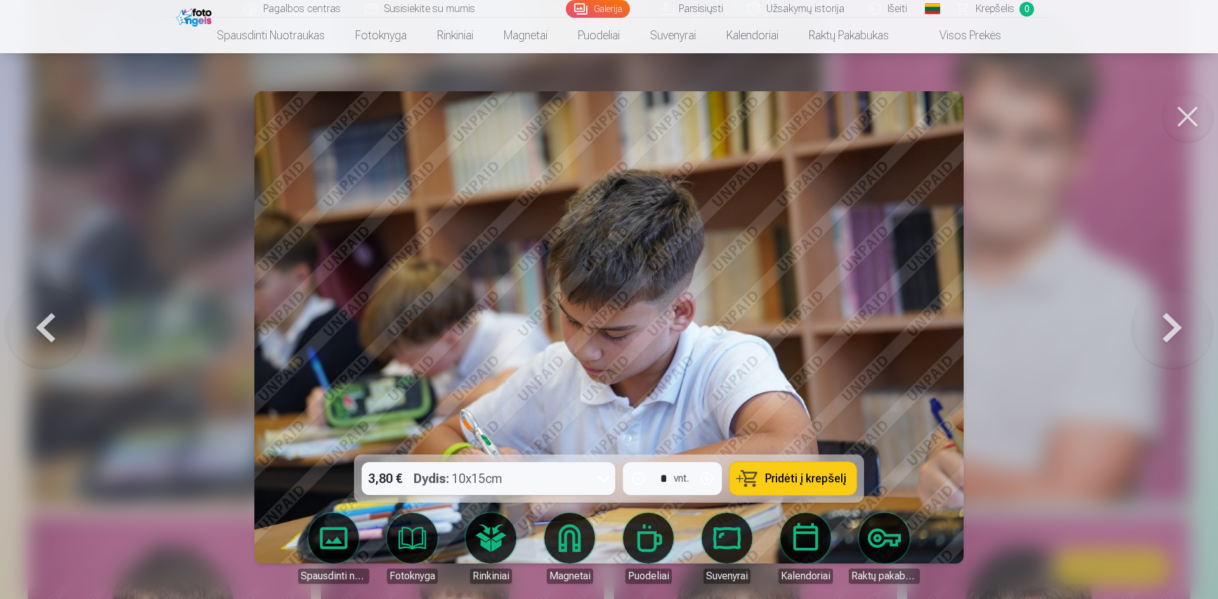
click at [495, 172] on img at bounding box center [608, 327] width 709 height 472
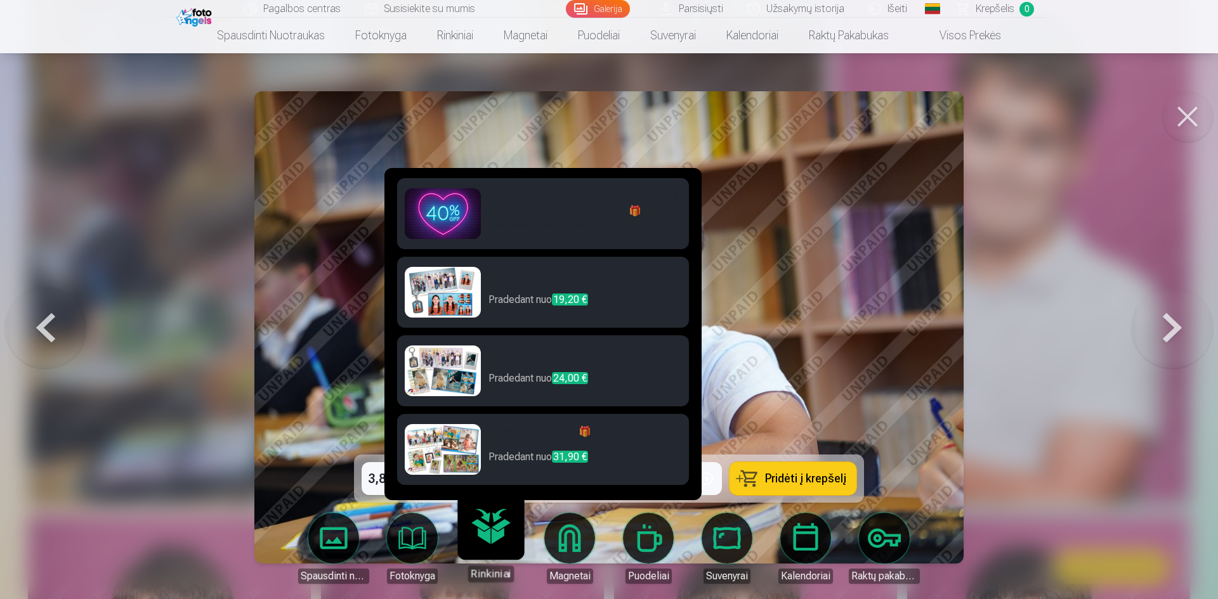
click at [850, 228] on img at bounding box center [608, 327] width 709 height 472
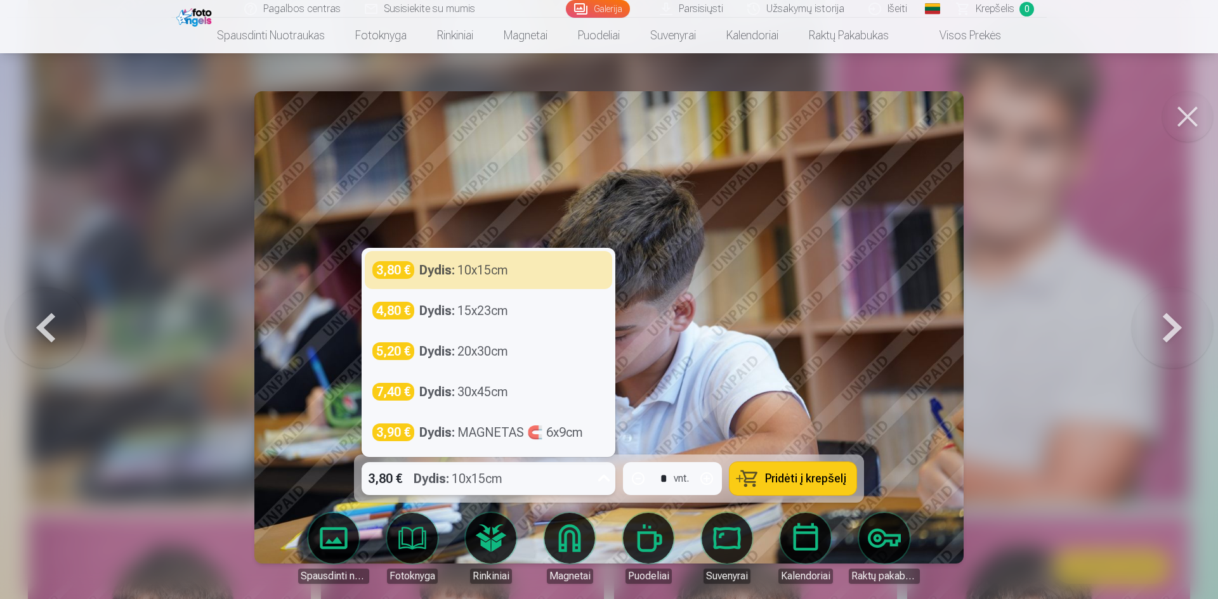
click at [599, 477] on icon at bounding box center [604, 479] width 20 height 20
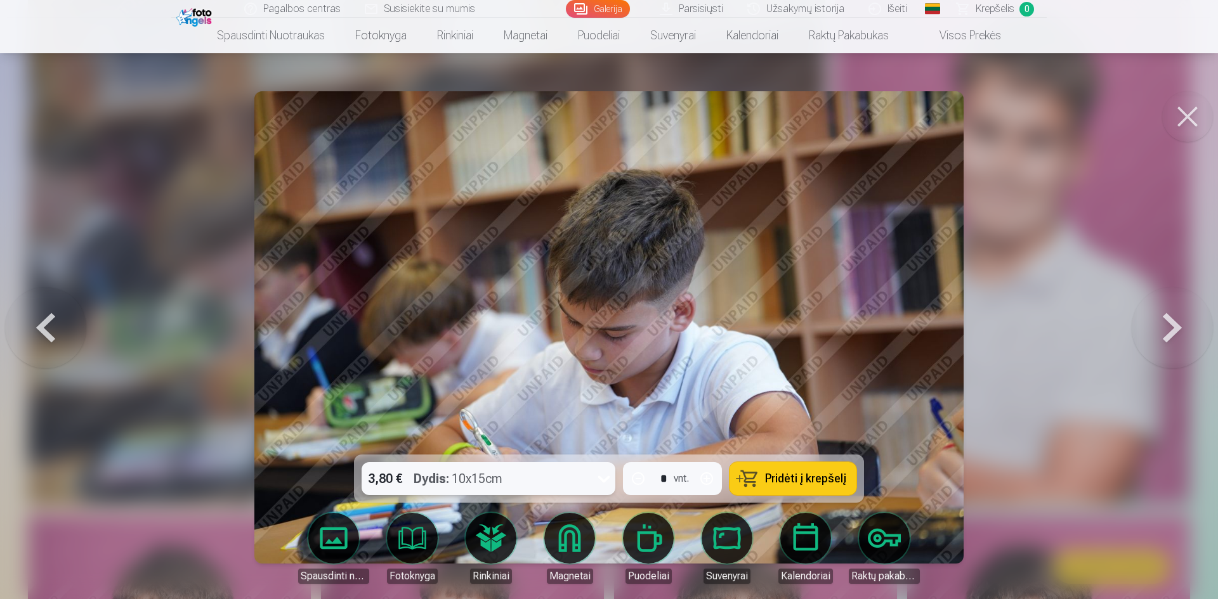
click at [589, 476] on div "3,80 € Dydis : 10x15cm" at bounding box center [488, 478] width 254 height 33
click at [589, 476] on div "3,80 € Dydis : 10x15cm" at bounding box center [476, 478] width 230 height 33
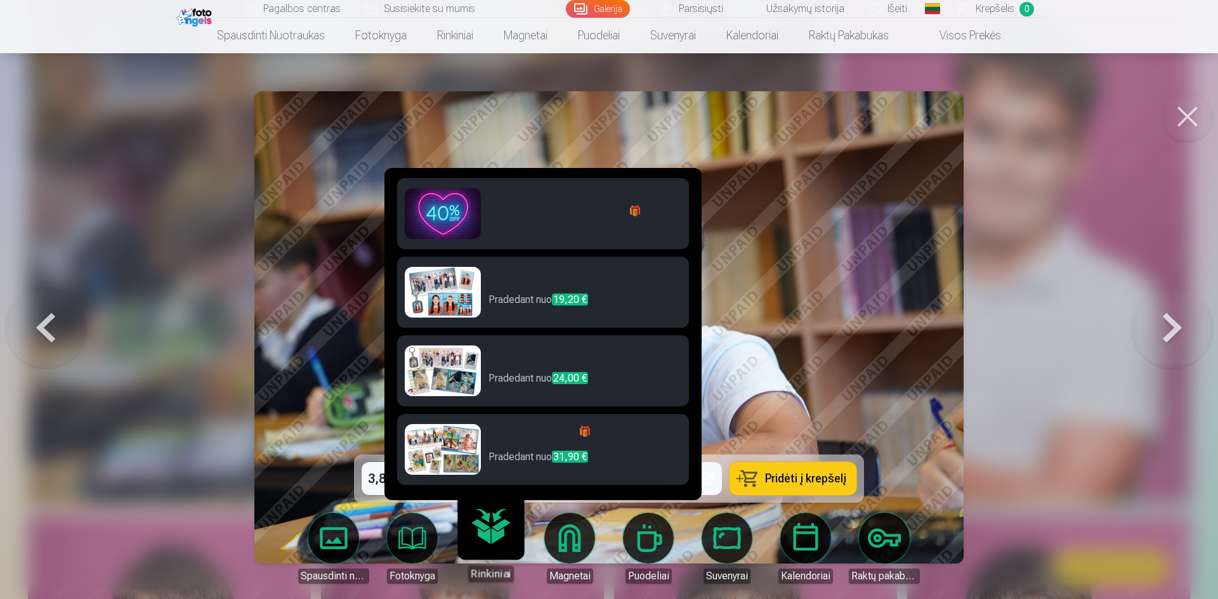
click at [602, 221] on h6 "Pilnas Atsiminimų Rinkinys – Spausdintos (15×23cm, 40% NUOLAIDA) ir 🎁 Skaitmeni…" at bounding box center [584, 211] width 193 height 46
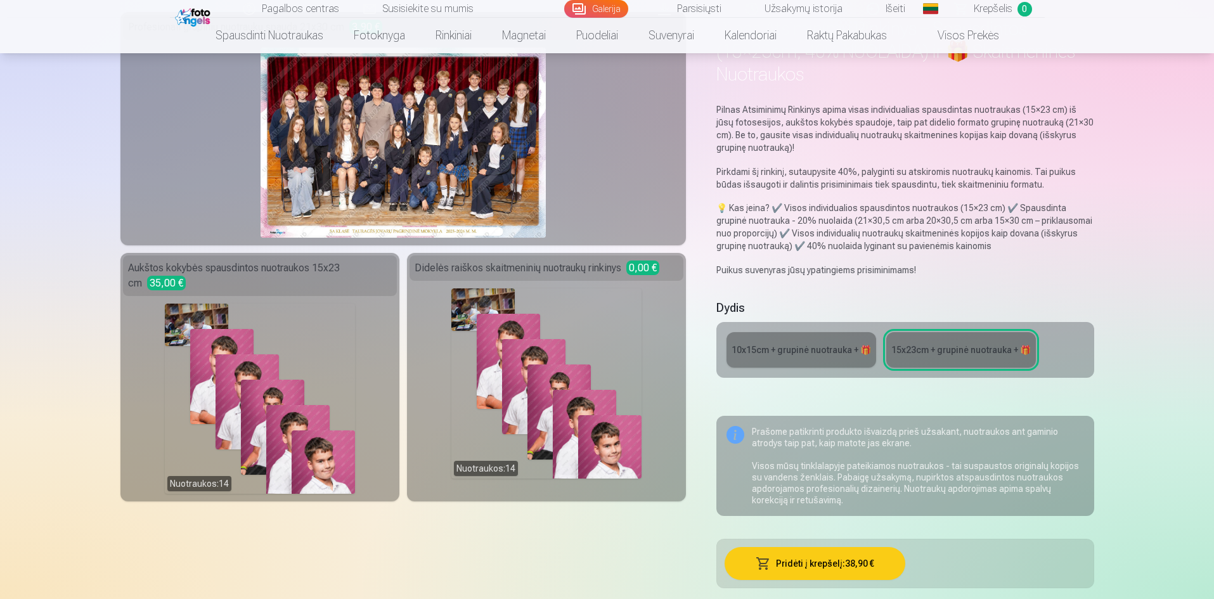
scroll to position [127, 0]
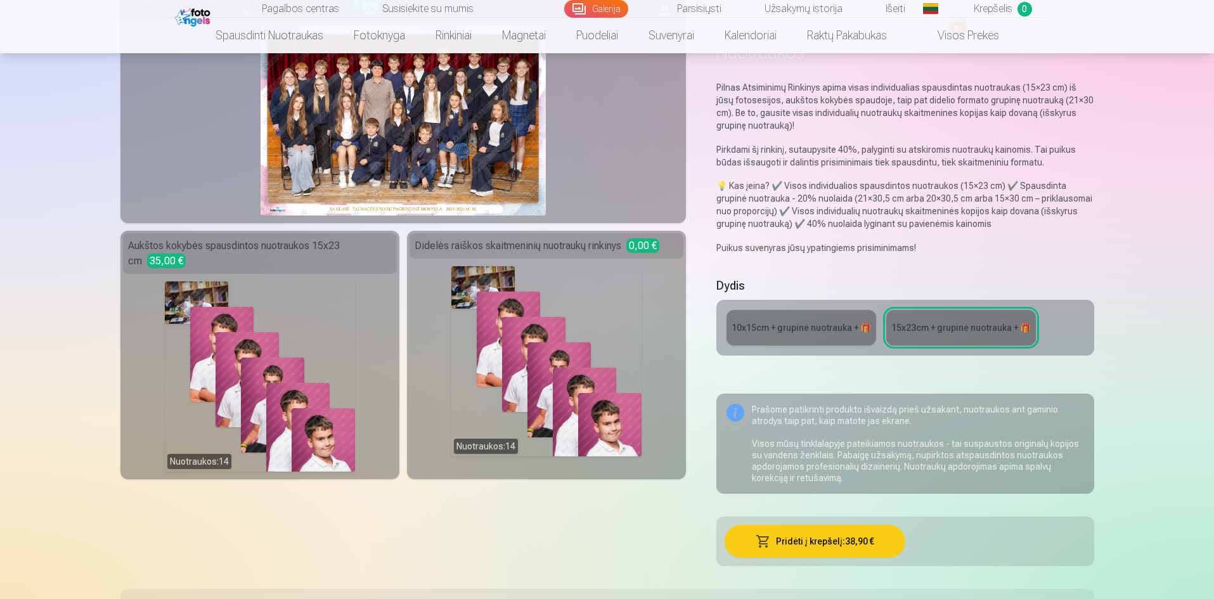
click at [798, 325] on div "10x15сm + grupinė nuotrauka + 🎁" at bounding box center [802, 328] width 140 height 13
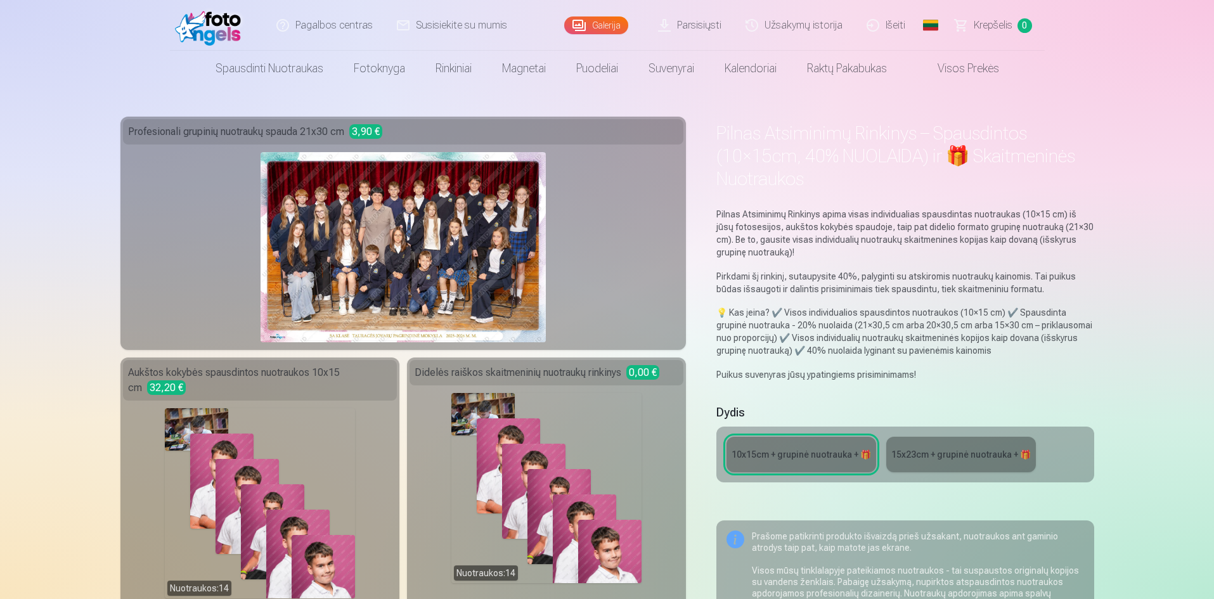
click at [701, 26] on link "Parsisiųsti" at bounding box center [691, 25] width 88 height 51
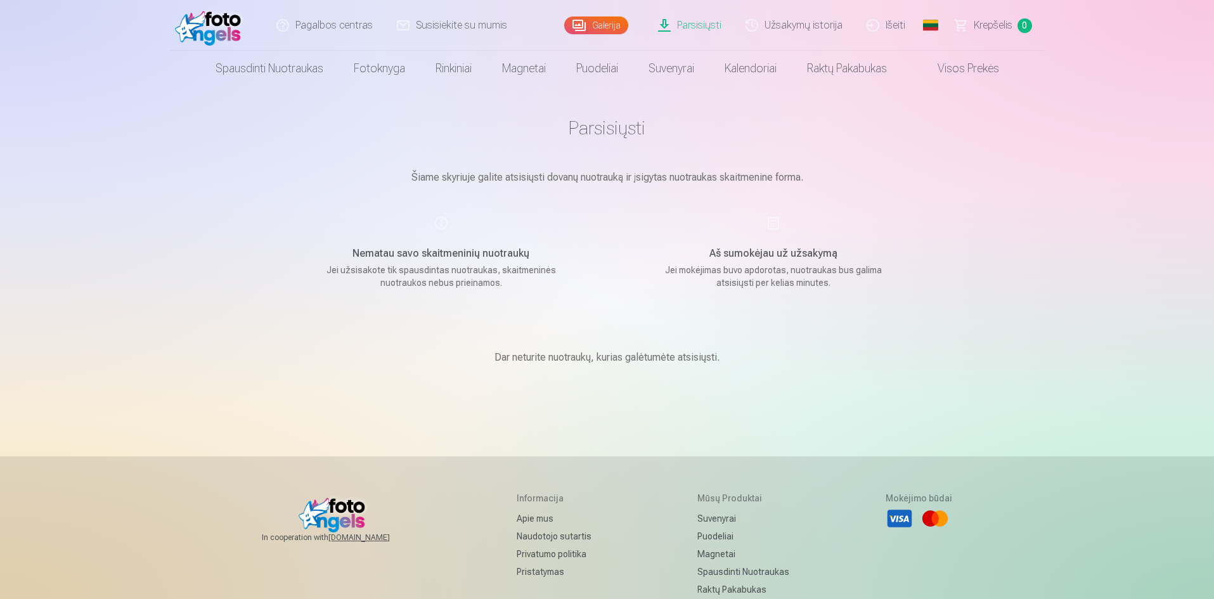
click at [587, 22] on link "Galerija" at bounding box center [596, 25] width 64 height 18
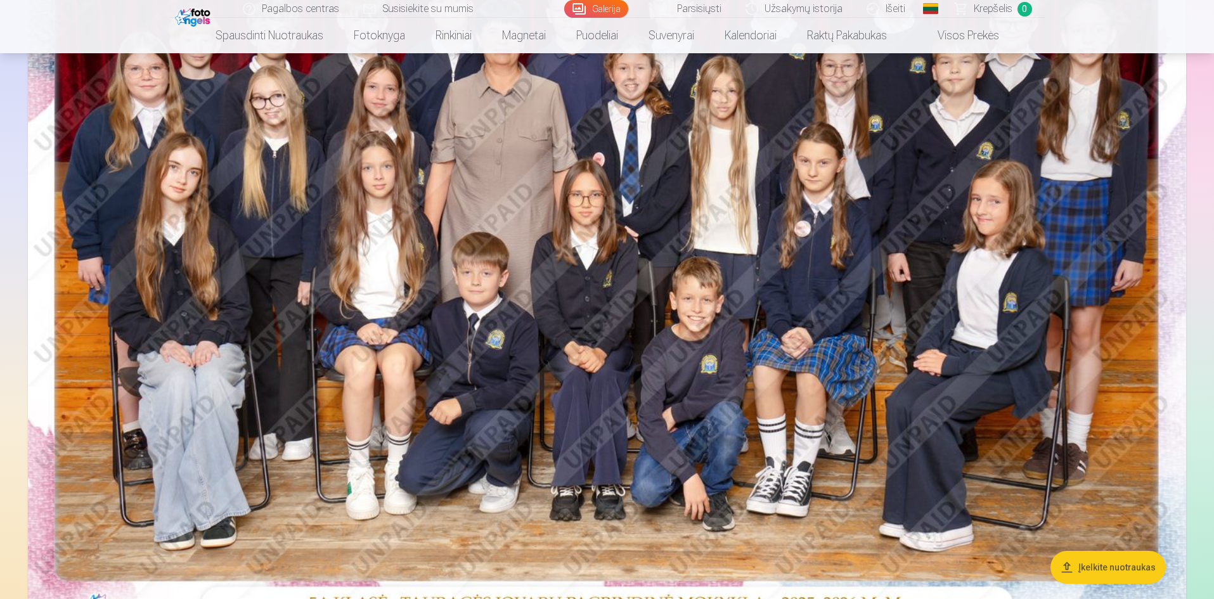
scroll to position [254, 0]
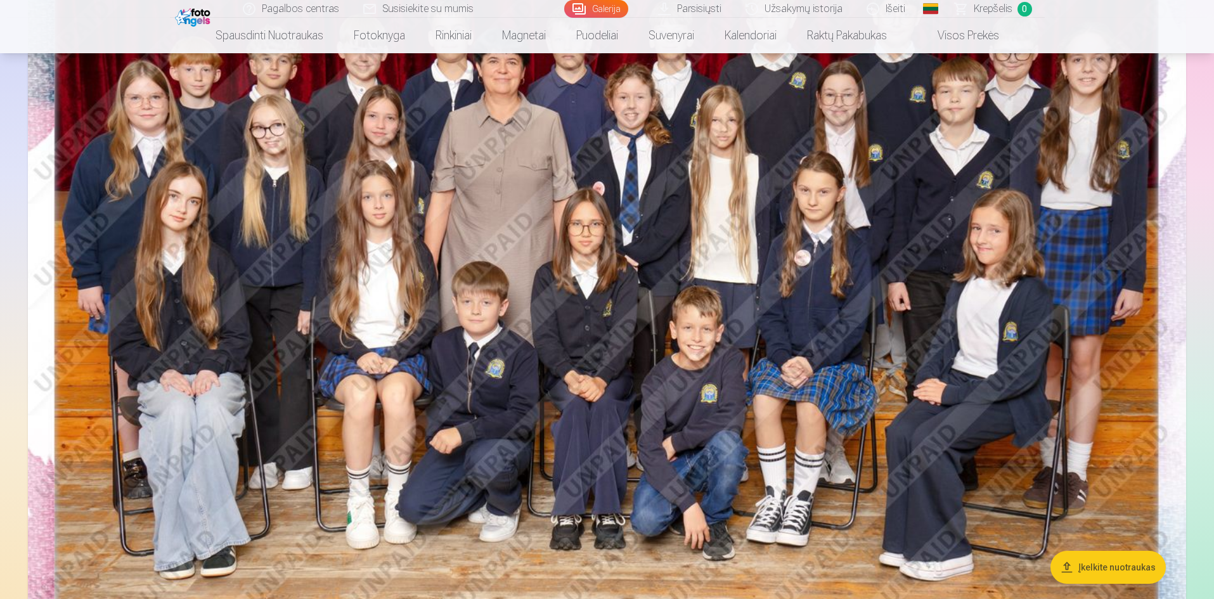
click at [467, 352] on img at bounding box center [607, 272] width 1159 height 773
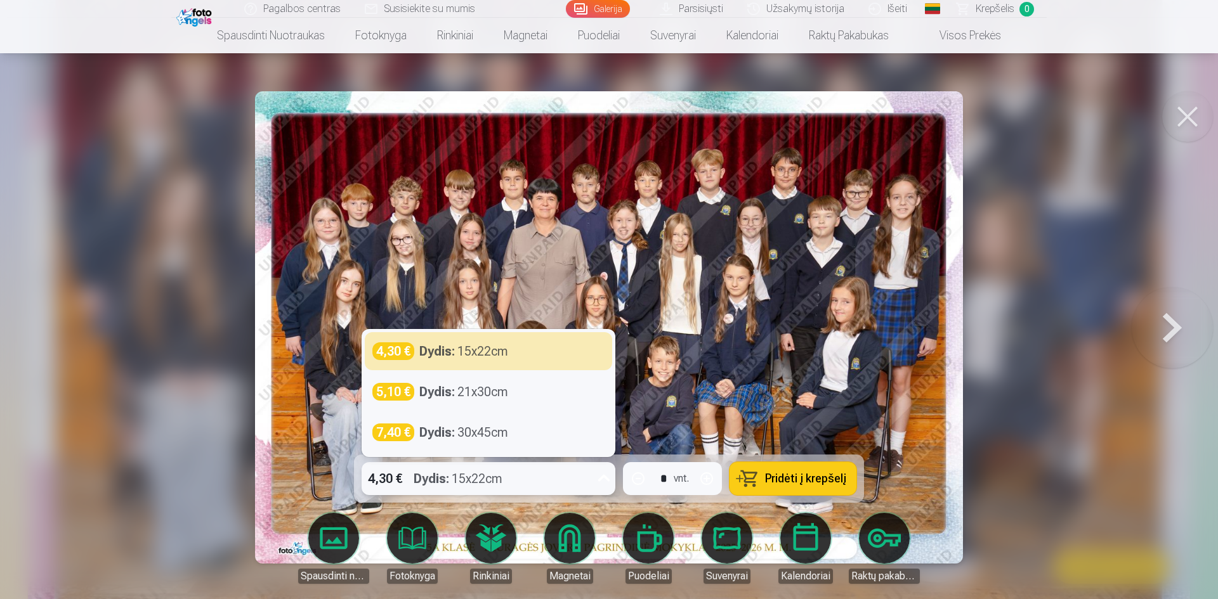
click at [538, 479] on div "4,30 € Dydis : 15x22cm" at bounding box center [476, 478] width 230 height 33
click at [1044, 413] on div at bounding box center [609, 299] width 1218 height 599
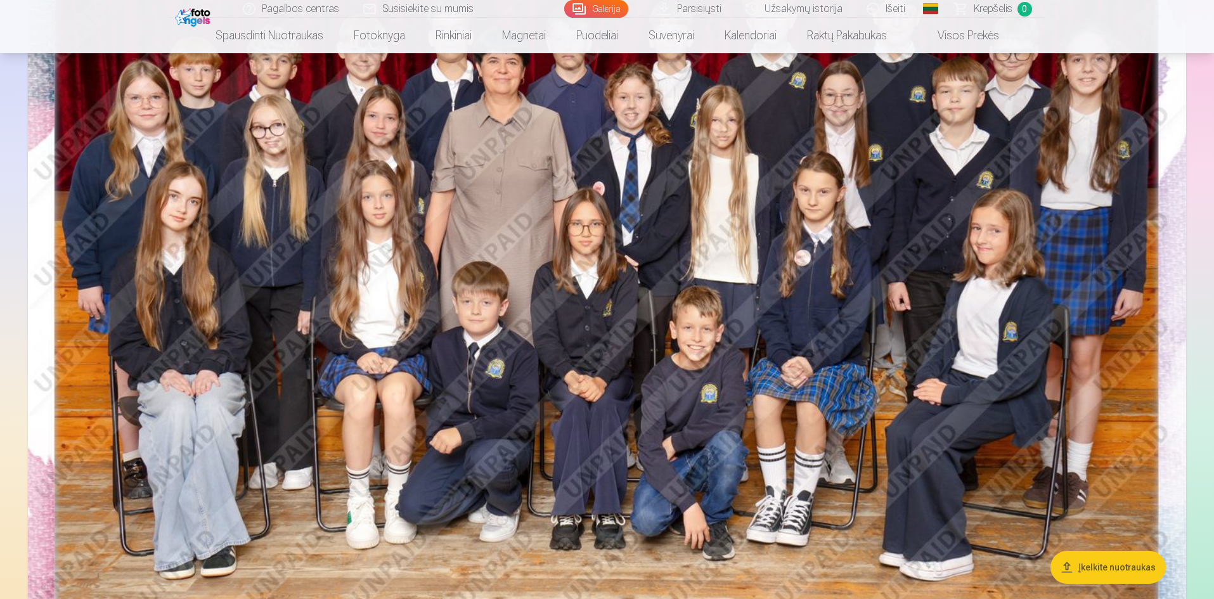
click at [919, 399] on img at bounding box center [607, 272] width 1159 height 773
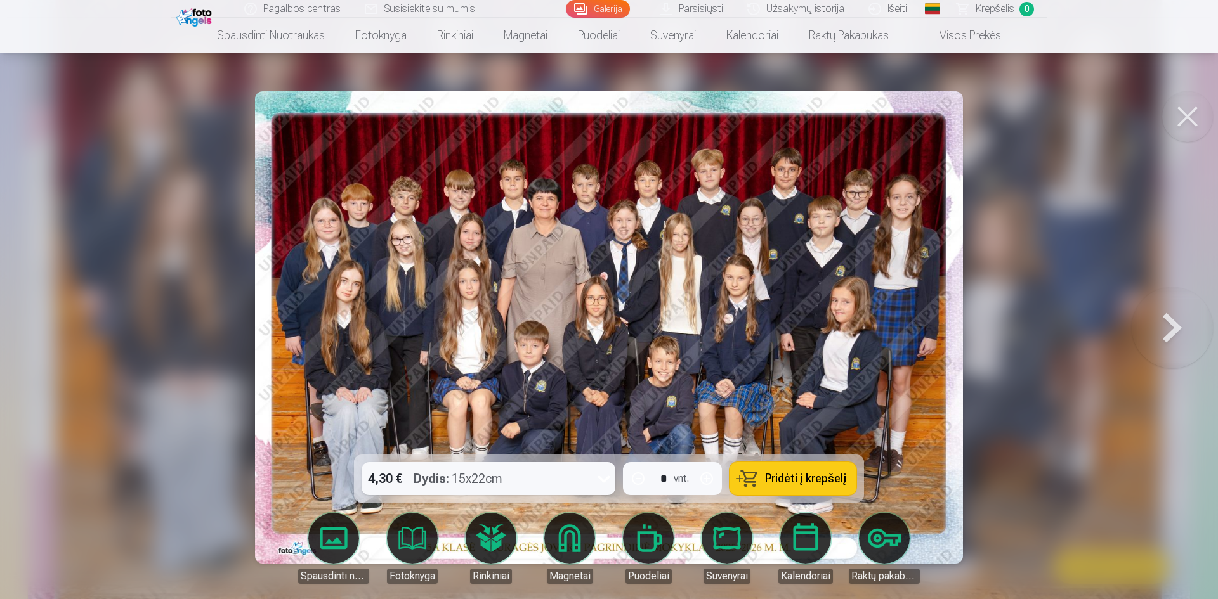
click at [838, 473] on span "Pridėti į krepšelį" at bounding box center [805, 478] width 81 height 11
click at [1160, 318] on button at bounding box center [1171, 327] width 81 height 229
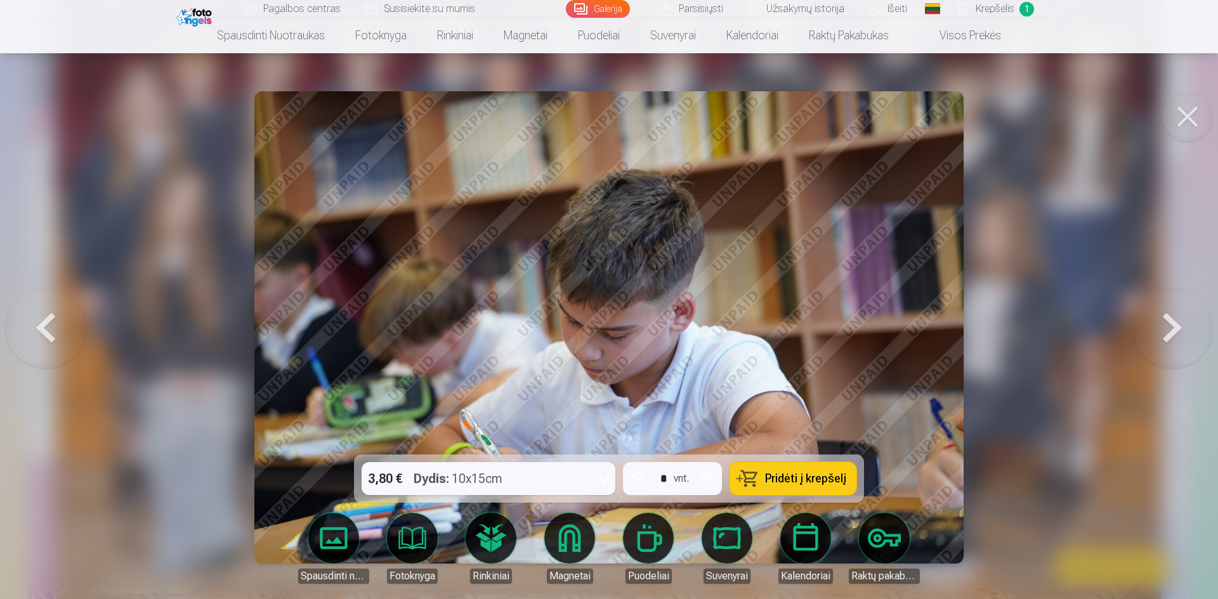
click at [819, 476] on span "Pridėti į krepšelį" at bounding box center [805, 478] width 81 height 11
click at [1199, 318] on button at bounding box center [1171, 327] width 81 height 229
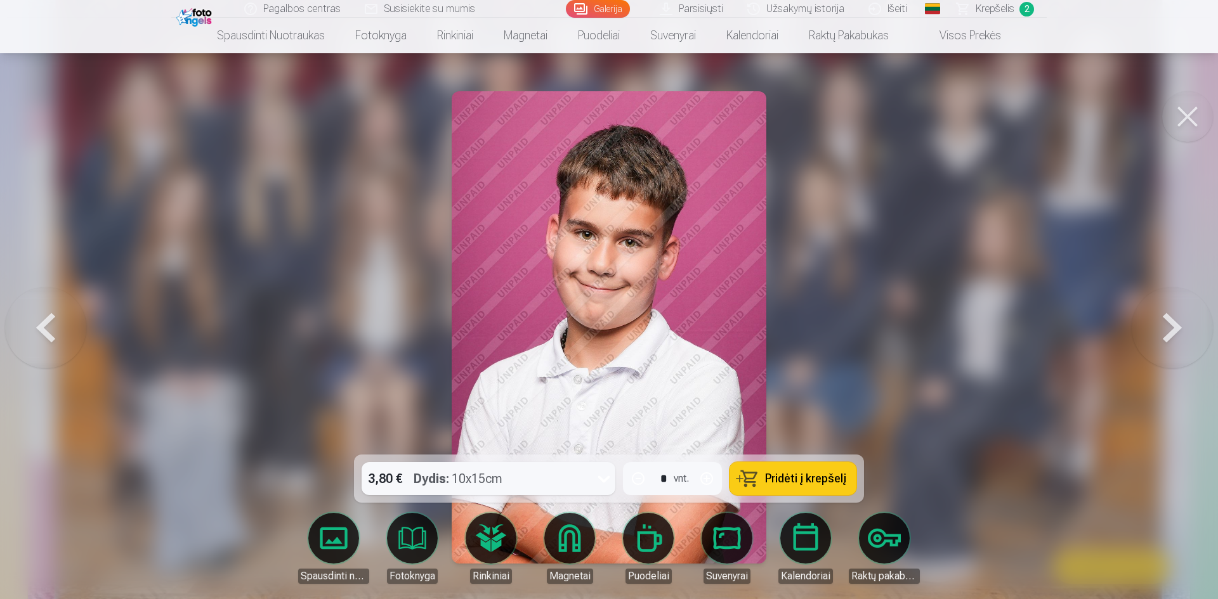
click at [1185, 317] on button at bounding box center [1171, 327] width 81 height 229
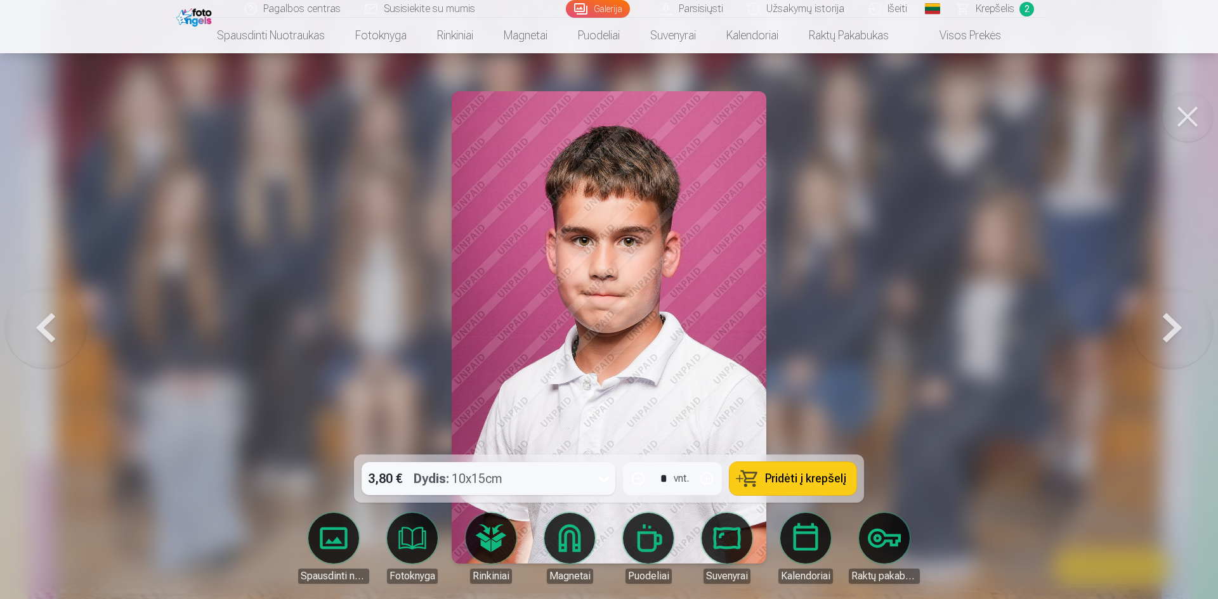
click at [22, 292] on button at bounding box center [45, 327] width 81 height 229
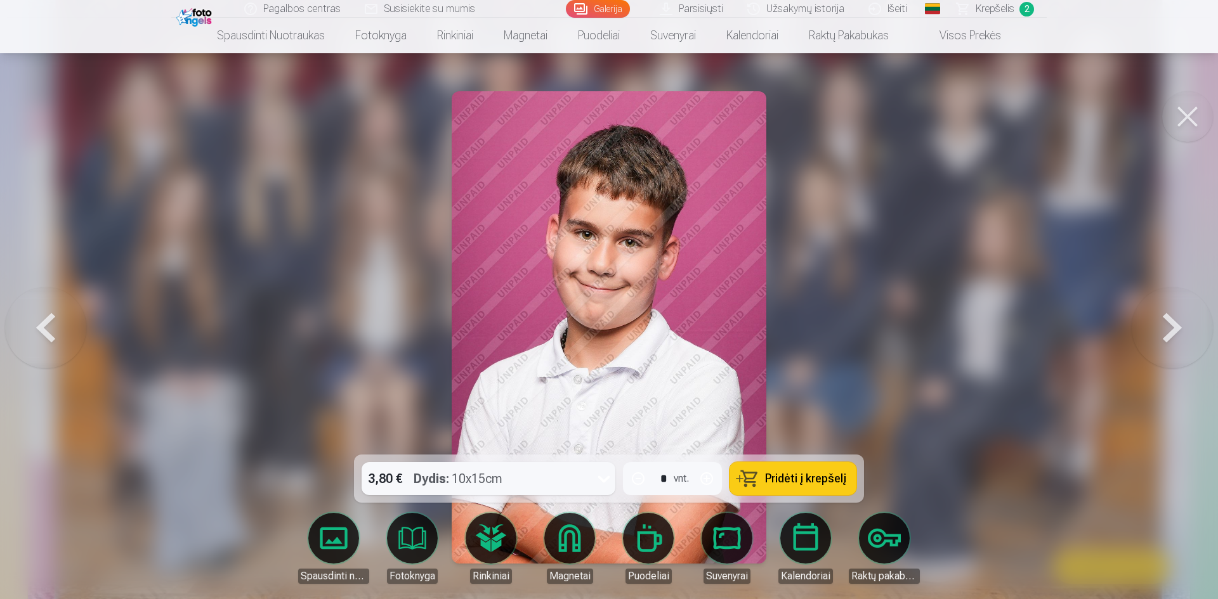
click at [1192, 119] on button at bounding box center [1187, 116] width 51 height 51
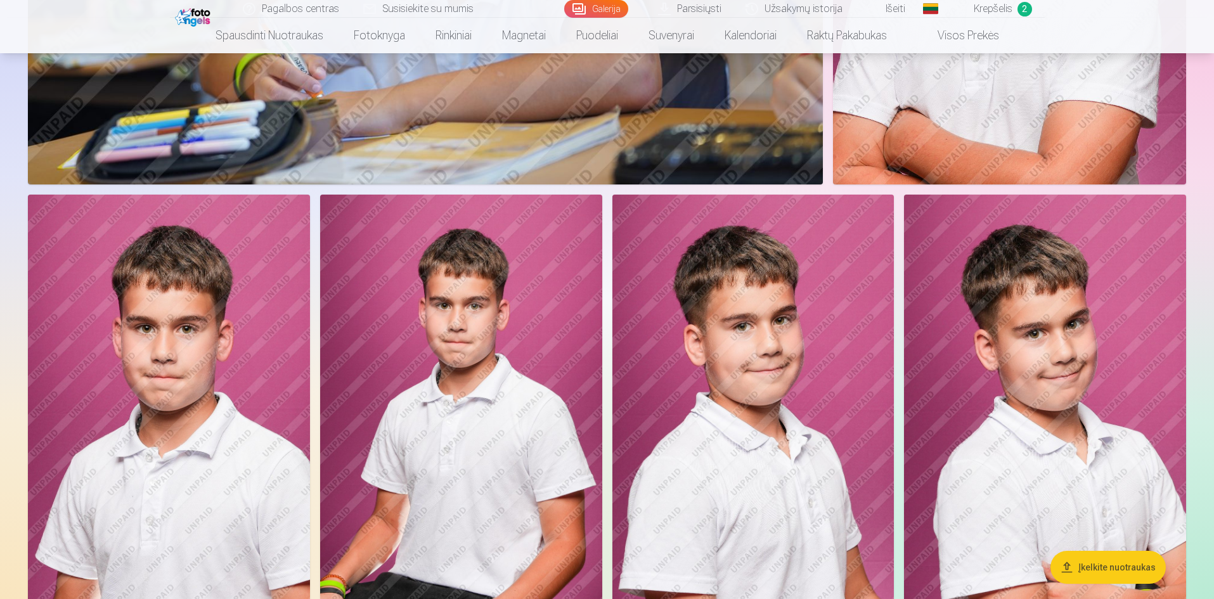
scroll to position [1332, 0]
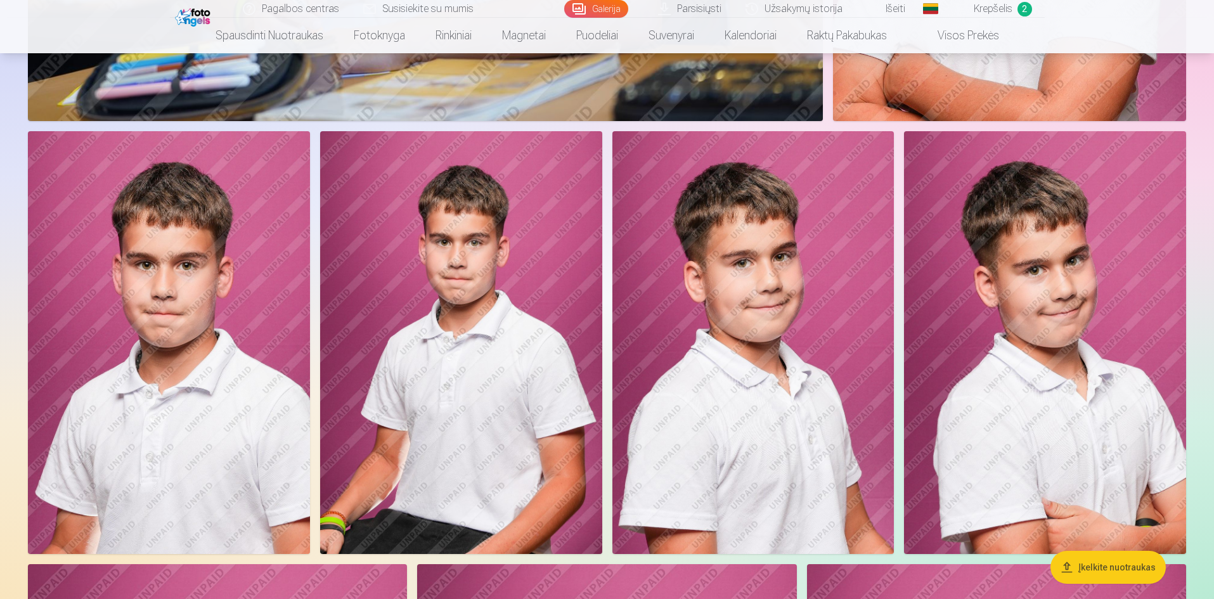
click at [1067, 297] on img at bounding box center [1045, 342] width 282 height 423
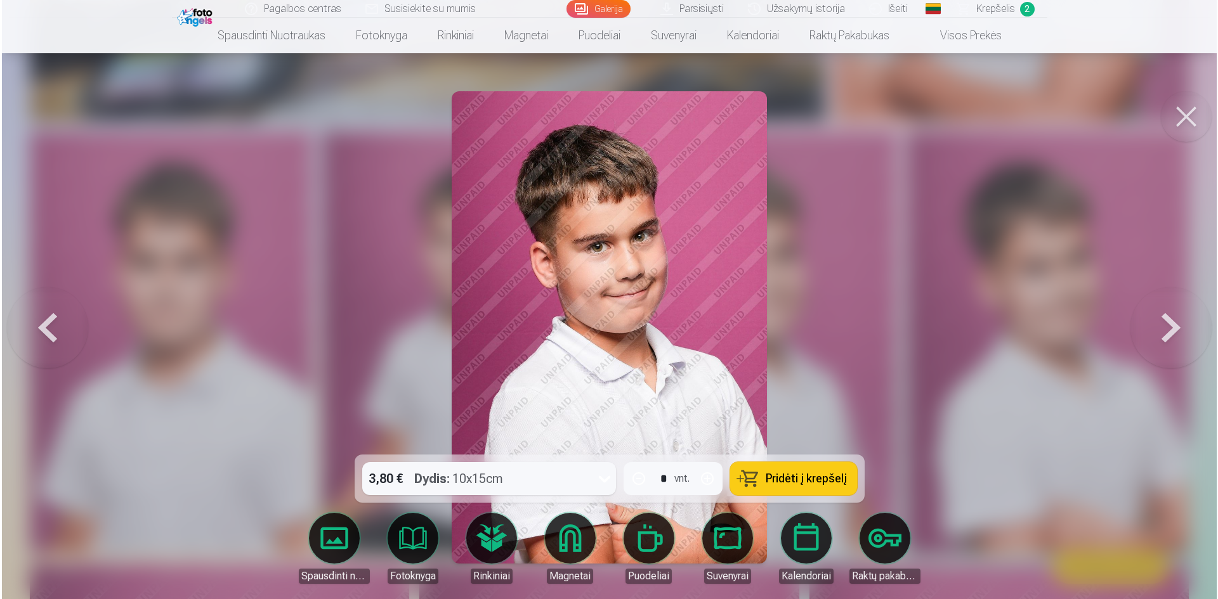
scroll to position [1334, 0]
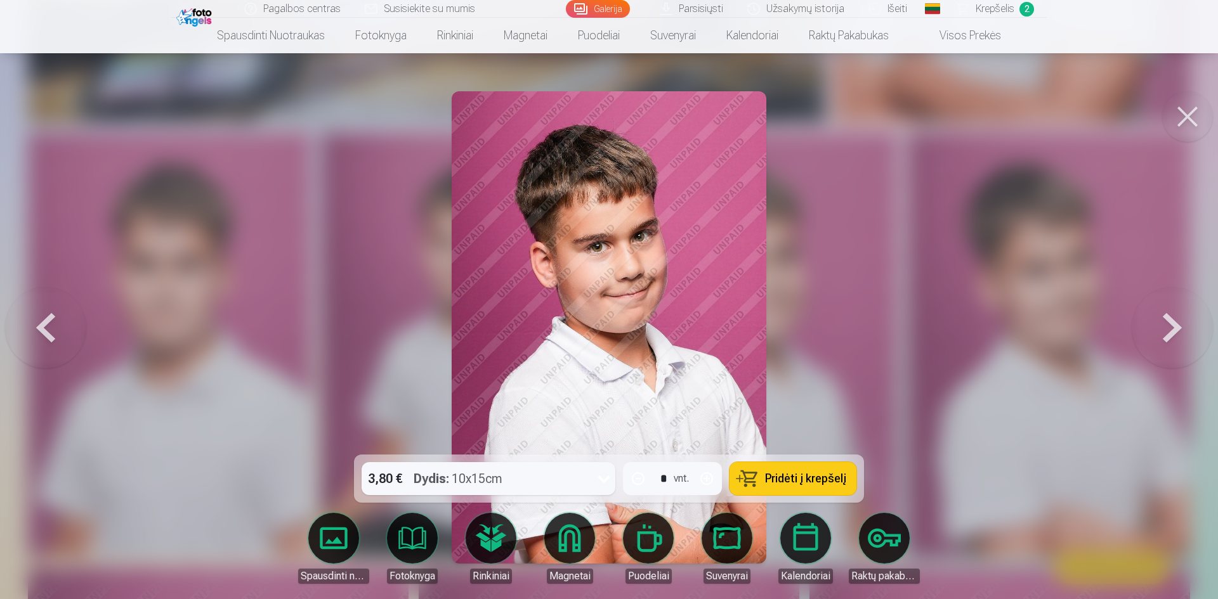
click at [821, 469] on button "Pridėti į krepšelį" at bounding box center [792, 478] width 127 height 33
click at [1187, 121] on button at bounding box center [1187, 116] width 51 height 51
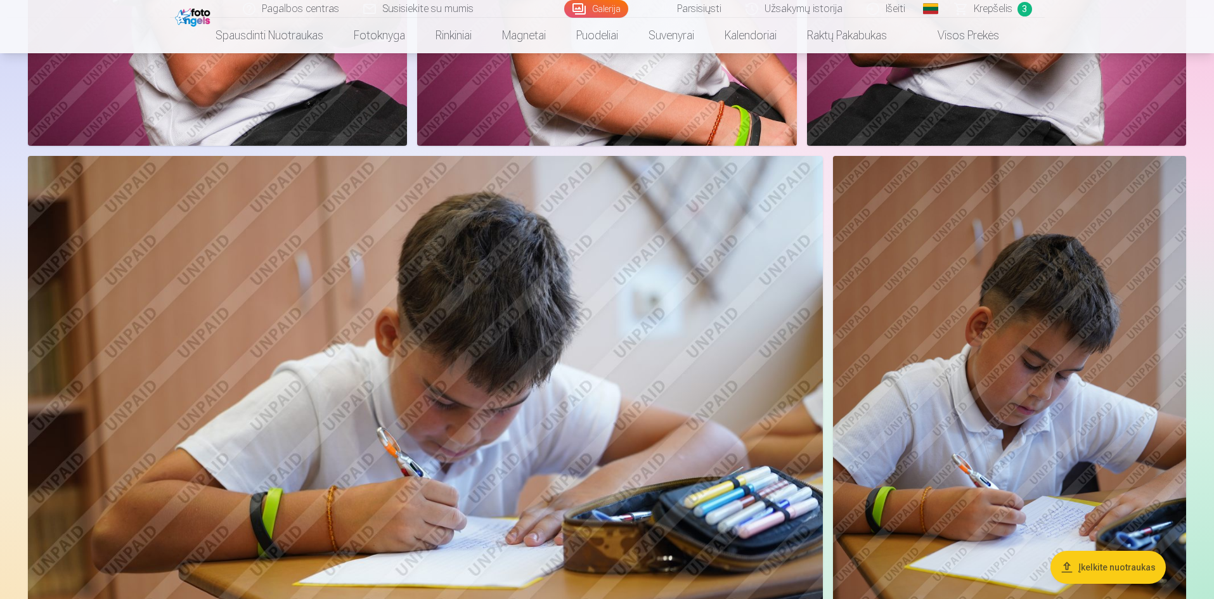
scroll to position [2346, 0]
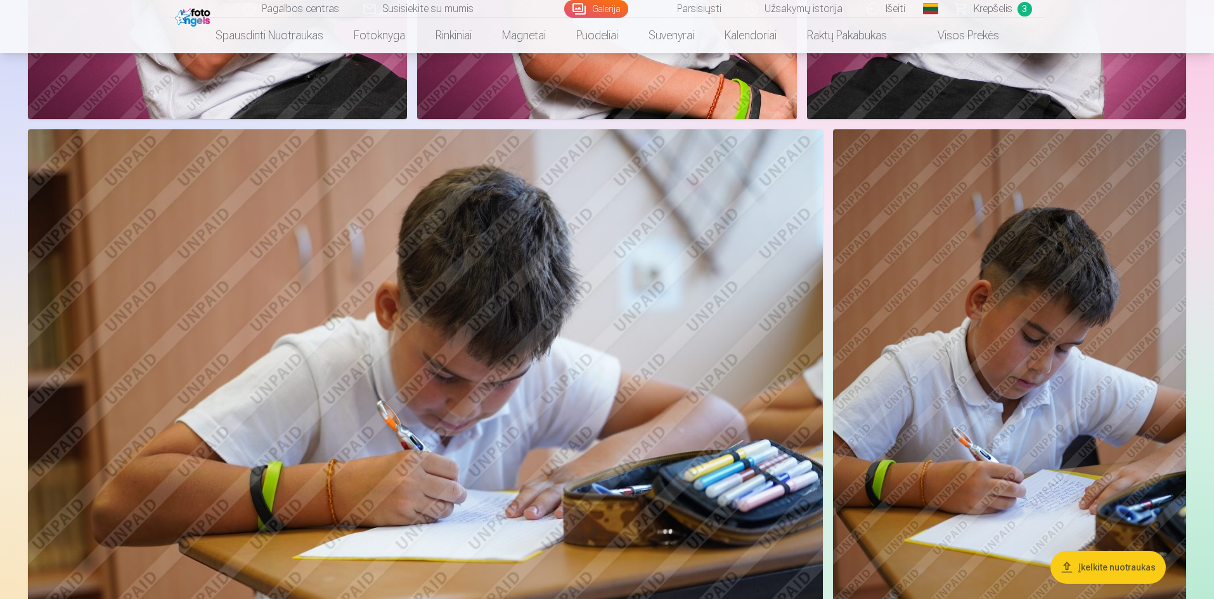
click at [1018, 318] on img at bounding box center [1009, 394] width 353 height 530
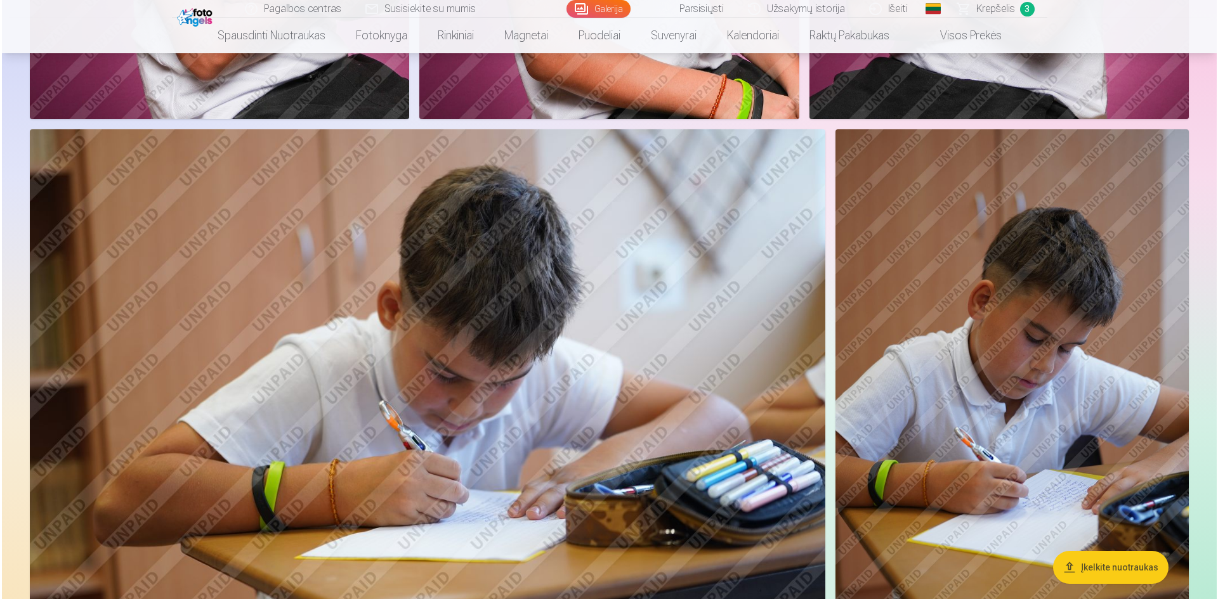
scroll to position [2351, 0]
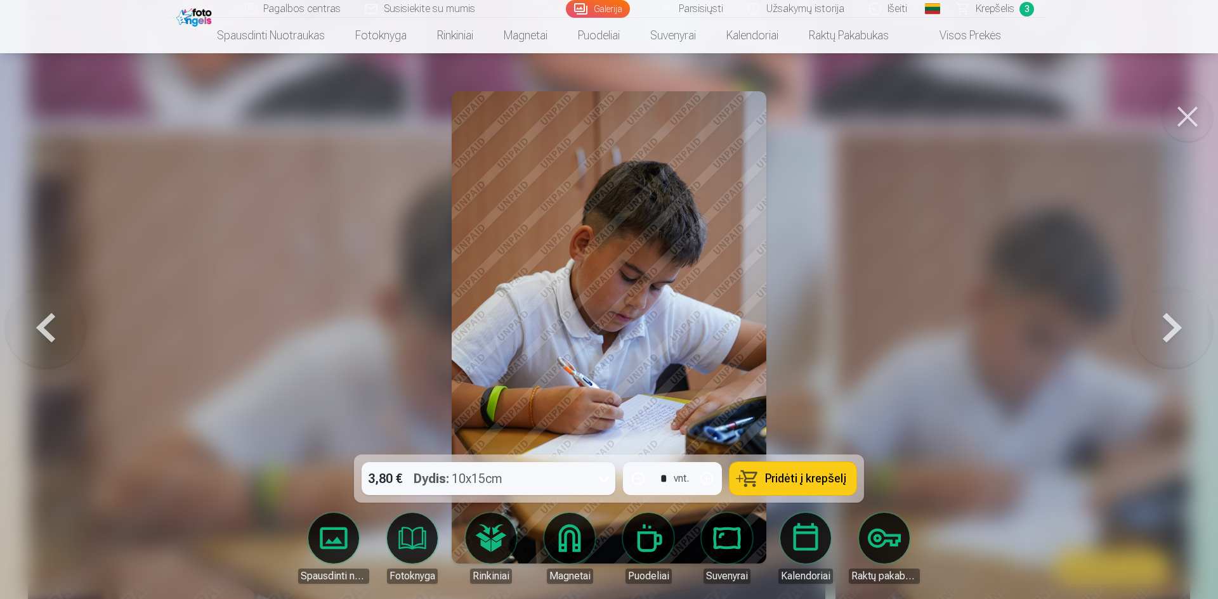
drag, startPoint x: 1160, startPoint y: 120, endPoint x: 1166, endPoint y: 126, distance: 7.6
click at [1185, 121] on button at bounding box center [1187, 116] width 51 height 51
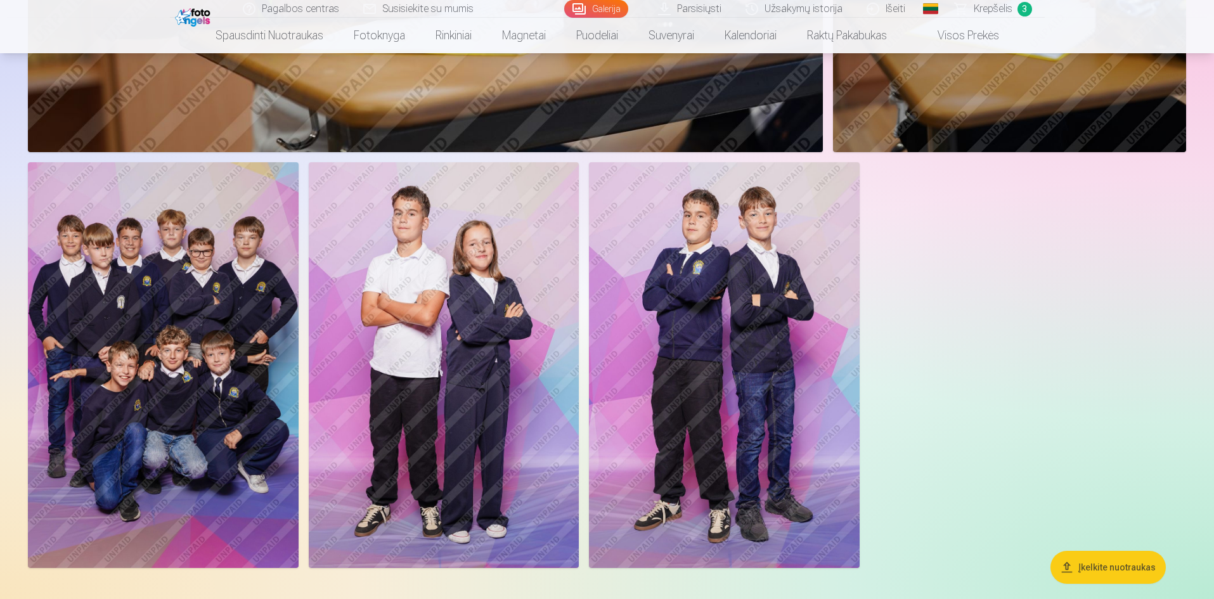
click at [212, 249] on img at bounding box center [163, 365] width 271 height 406
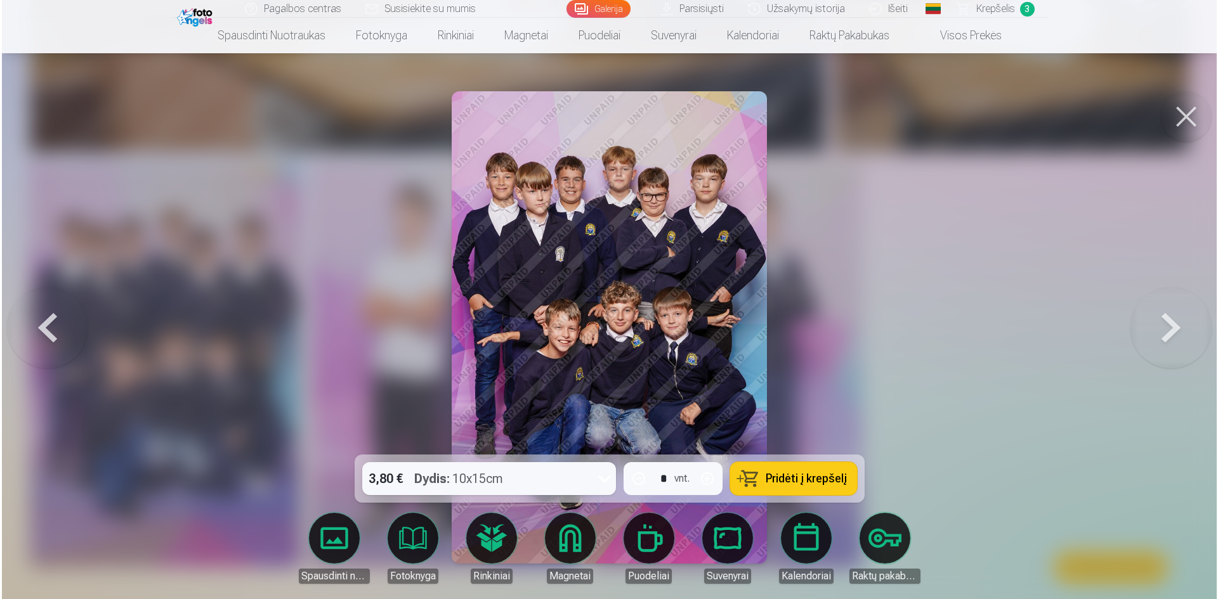
scroll to position [2860, 0]
click at [783, 476] on span "Pridėti į krepšelį" at bounding box center [805, 478] width 81 height 11
click at [1188, 113] on button at bounding box center [1187, 116] width 51 height 51
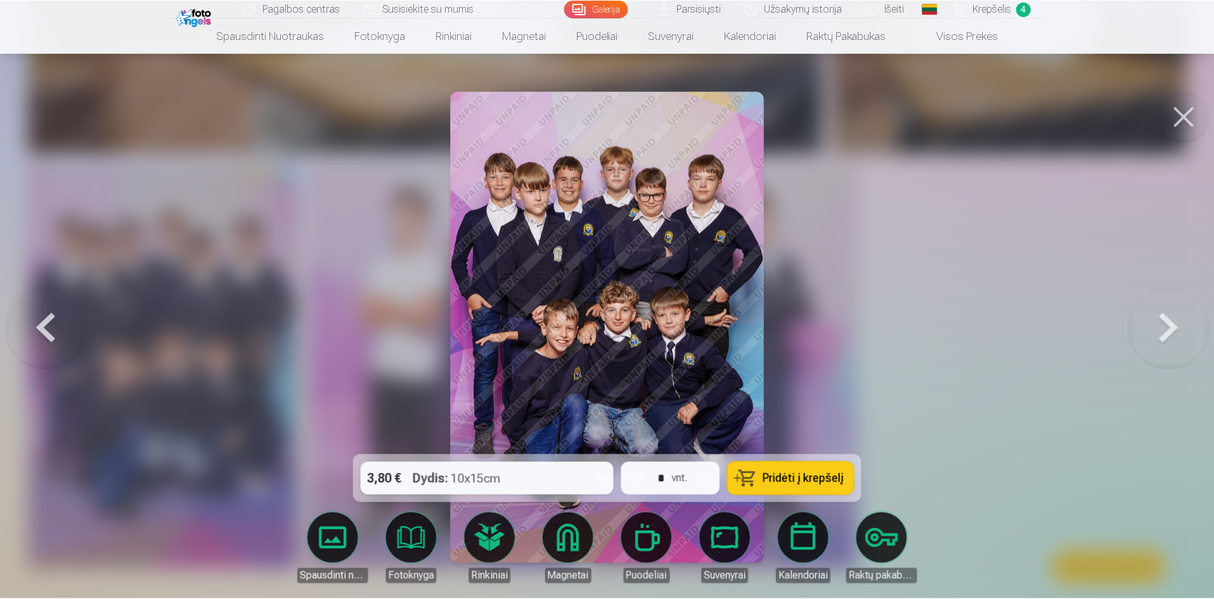
scroll to position [2854, 0]
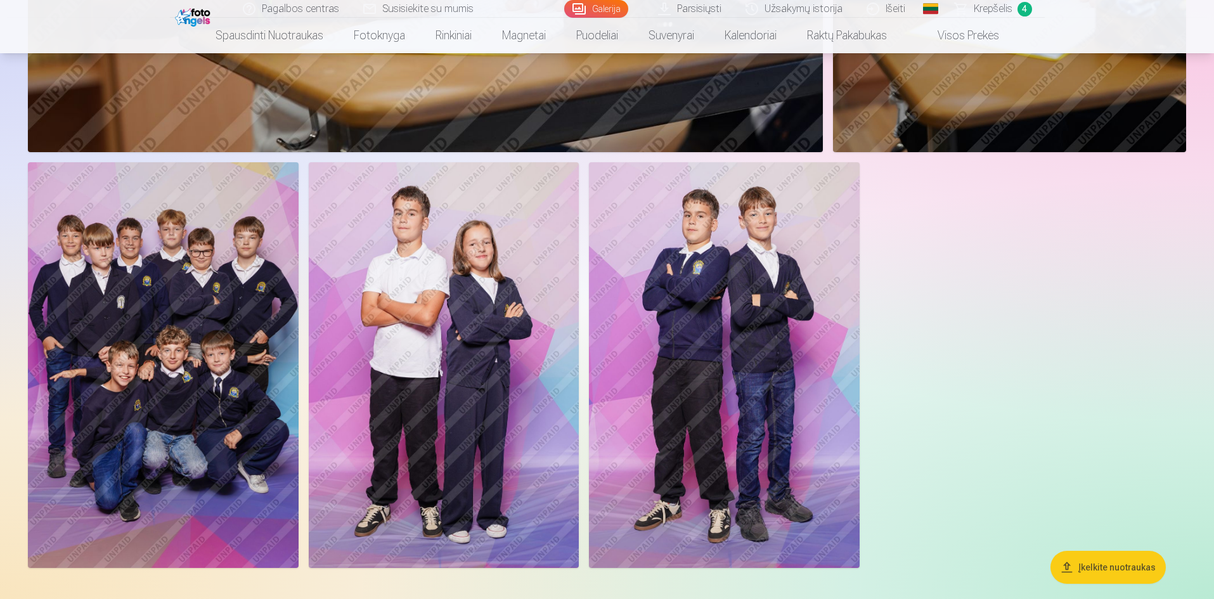
click at [696, 294] on img at bounding box center [724, 365] width 271 height 406
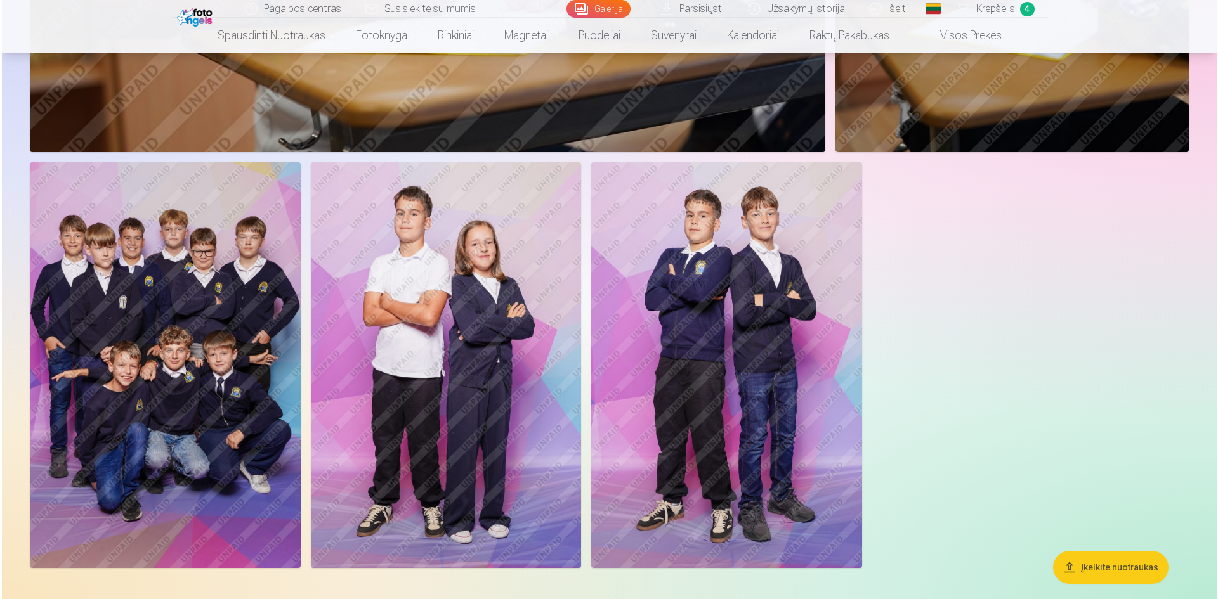
scroll to position [2860, 0]
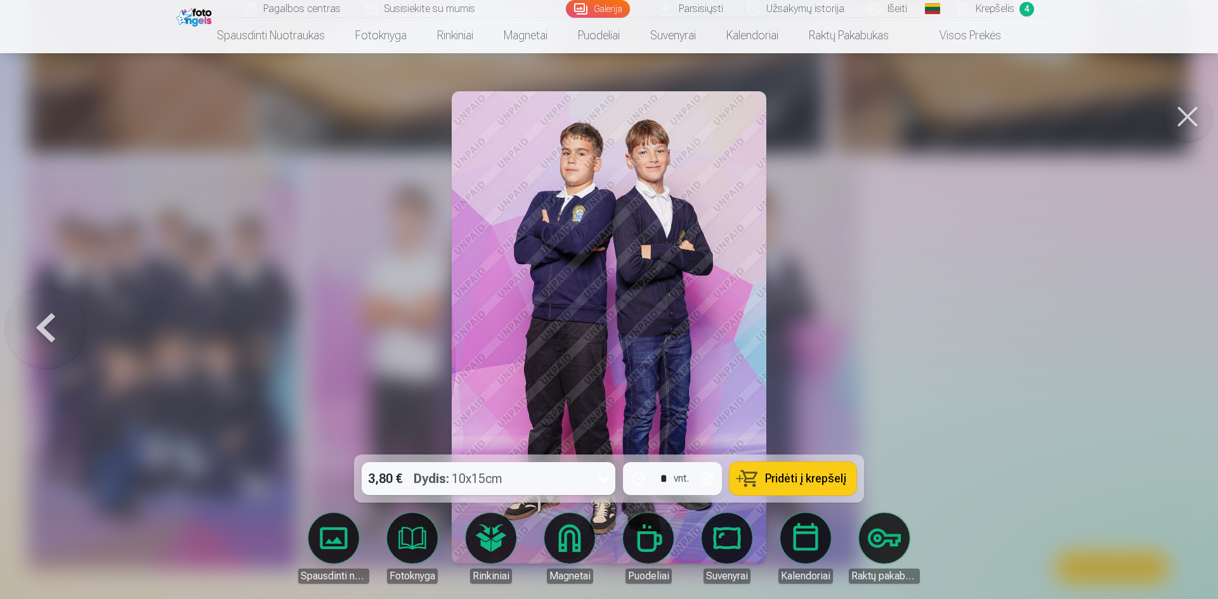
click at [1192, 113] on button at bounding box center [1187, 116] width 51 height 51
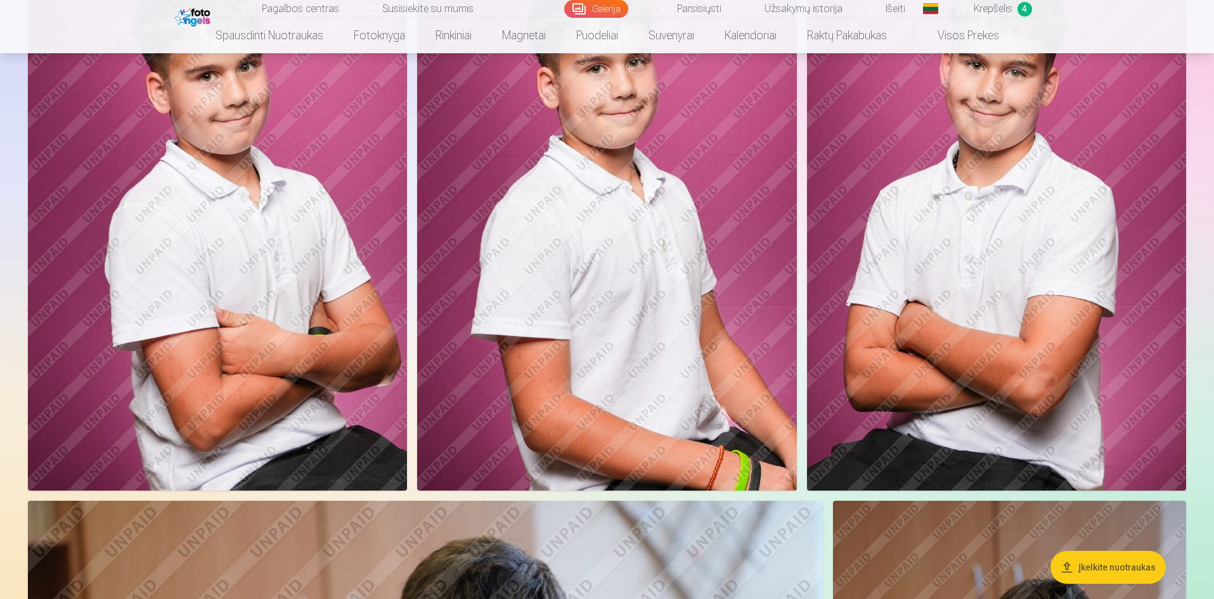
scroll to position [1839, 0]
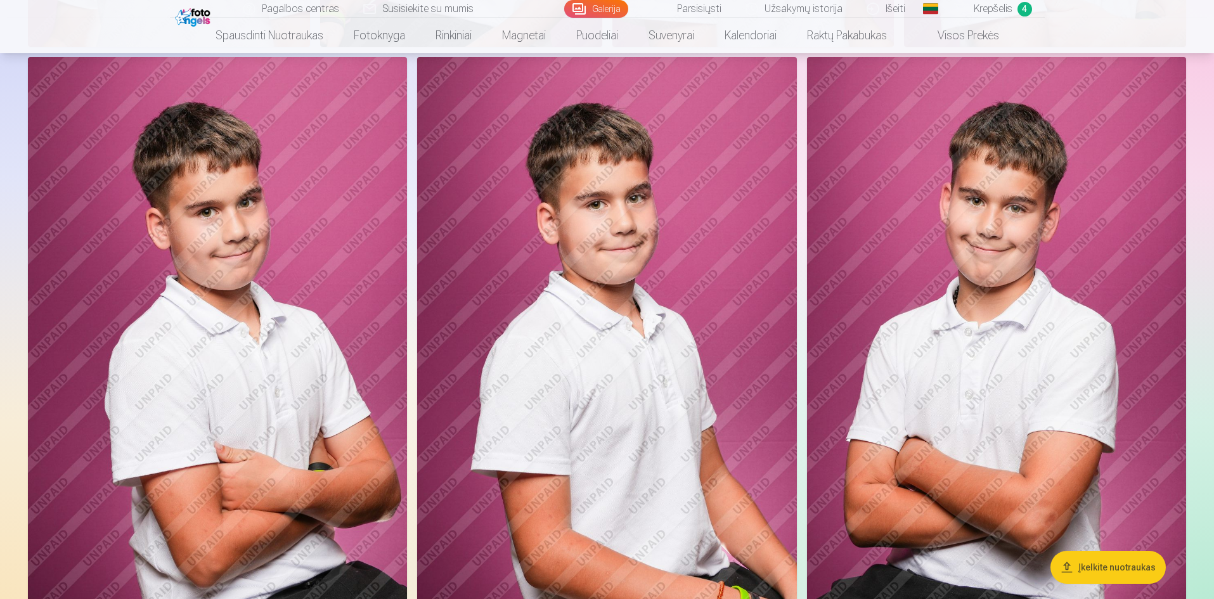
click at [1010, 11] on span "Krepšelis" at bounding box center [993, 8] width 39 height 15
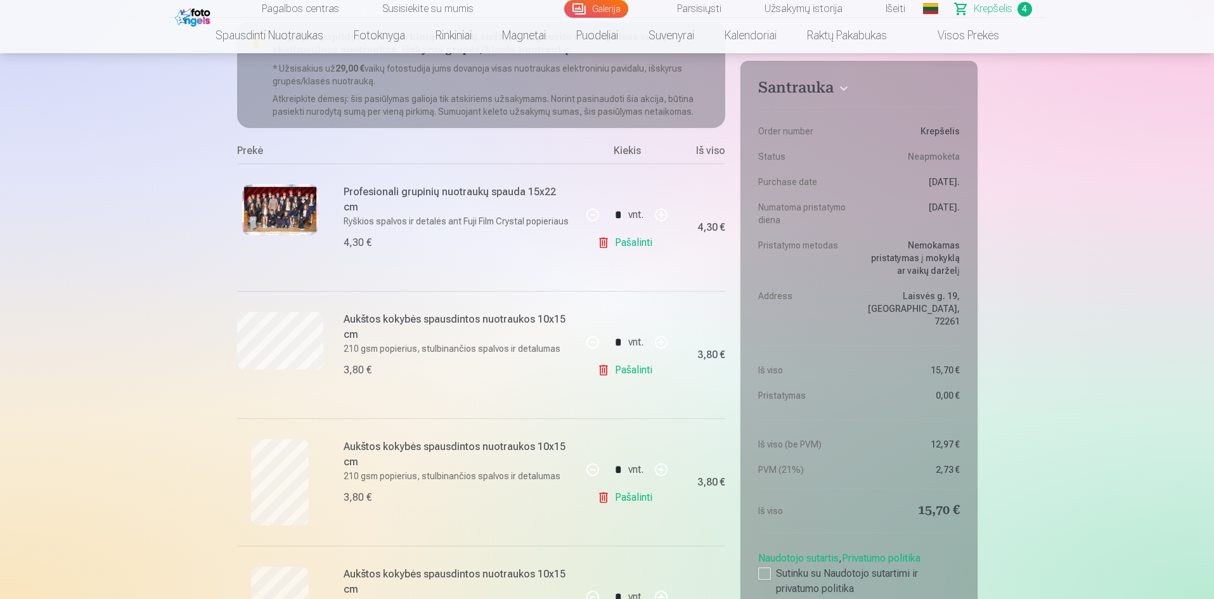
scroll to position [127, 0]
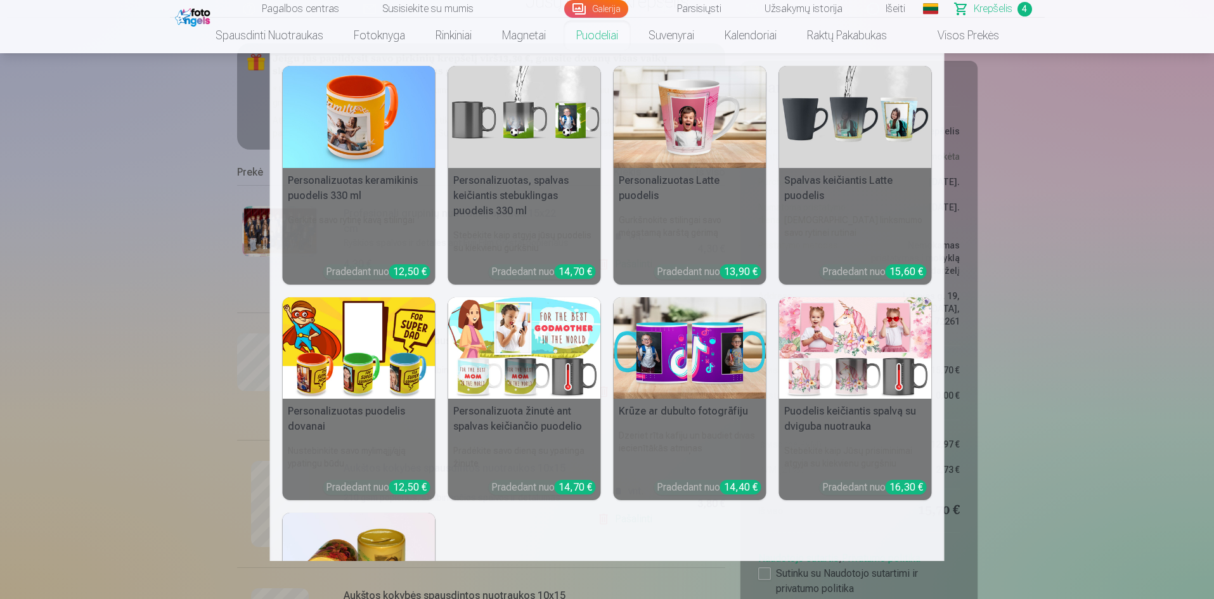
click at [601, 36] on link "Puodeliai" at bounding box center [597, 36] width 72 height 36
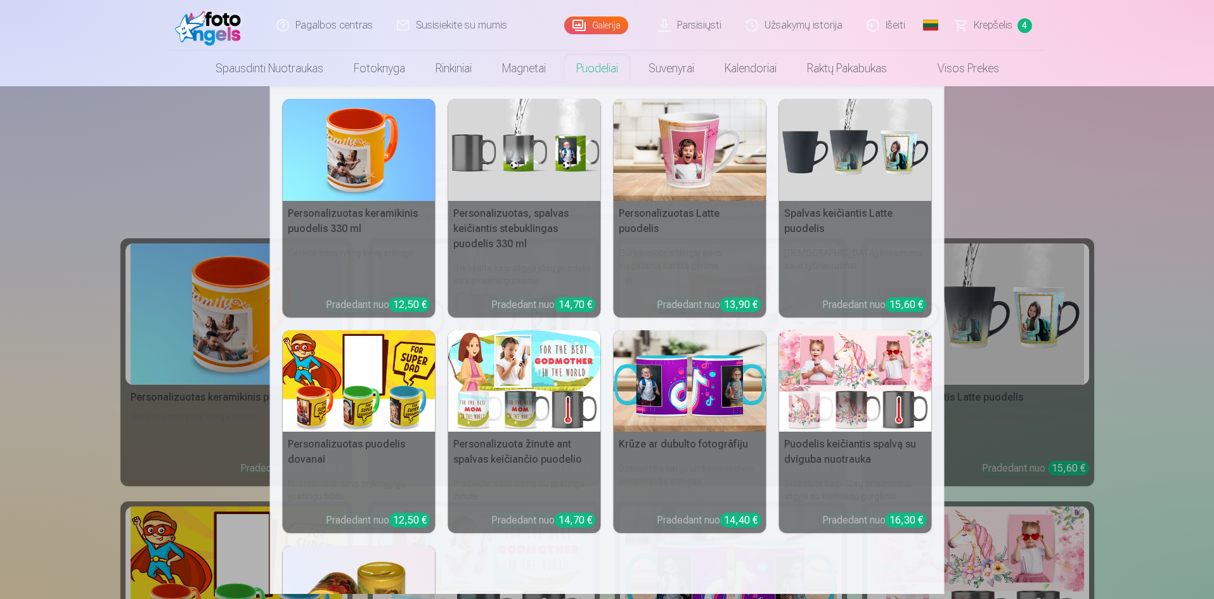
click at [601, 67] on link "Puodeliai" at bounding box center [597, 69] width 72 height 36
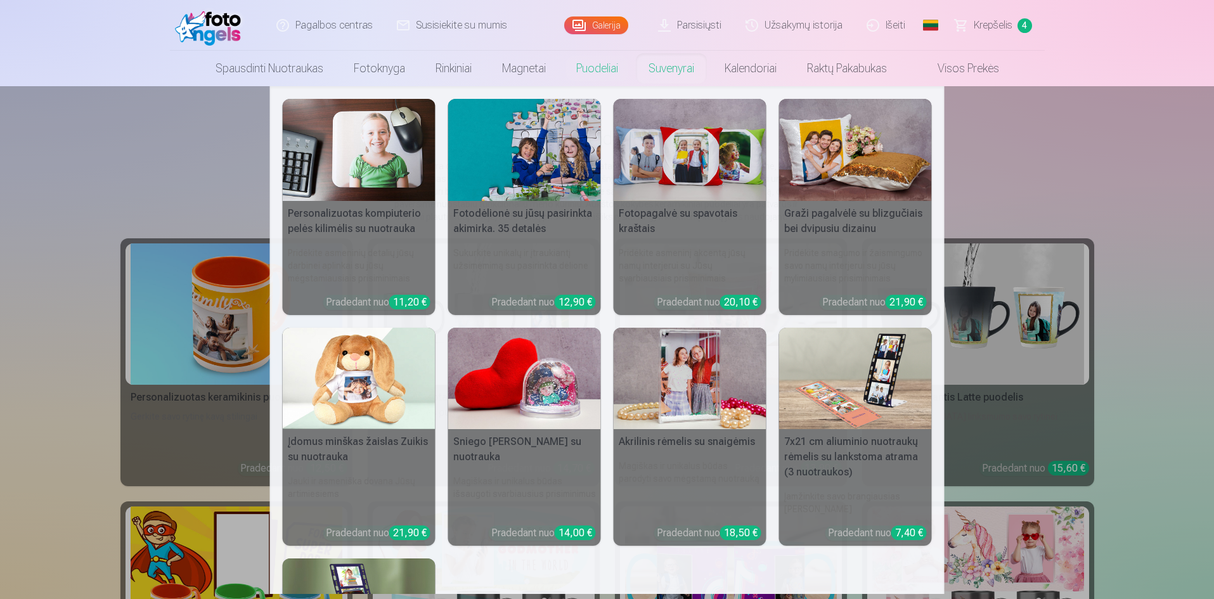
click at [665, 75] on link "Suvenyrai" at bounding box center [672, 69] width 76 height 36
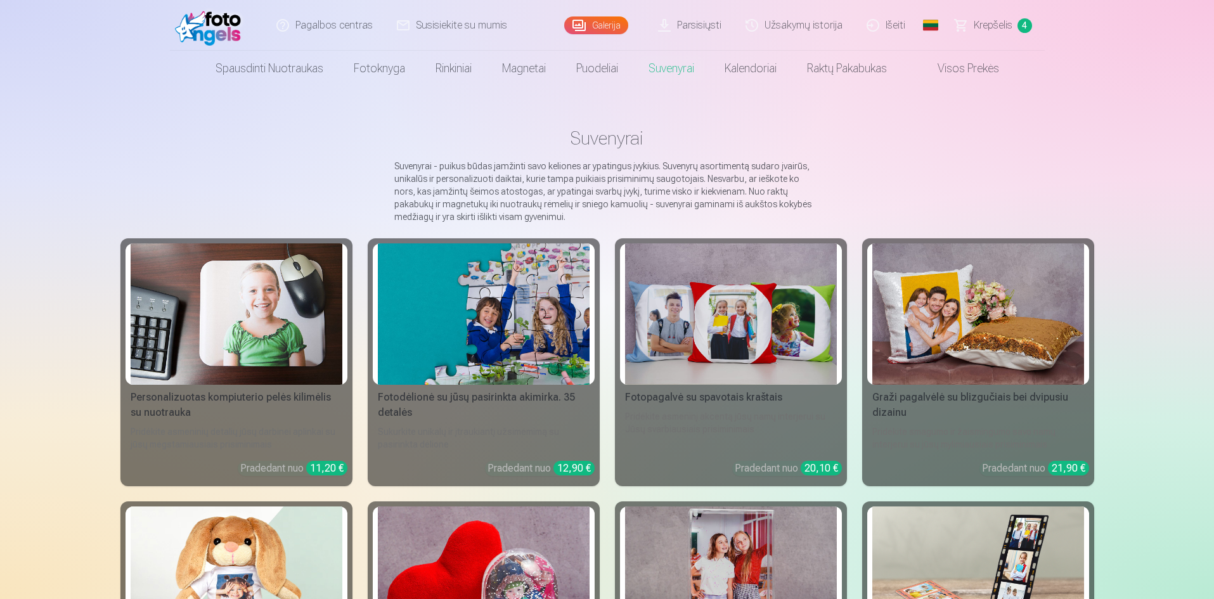
click at [611, 30] on link "Galerija" at bounding box center [596, 25] width 64 height 18
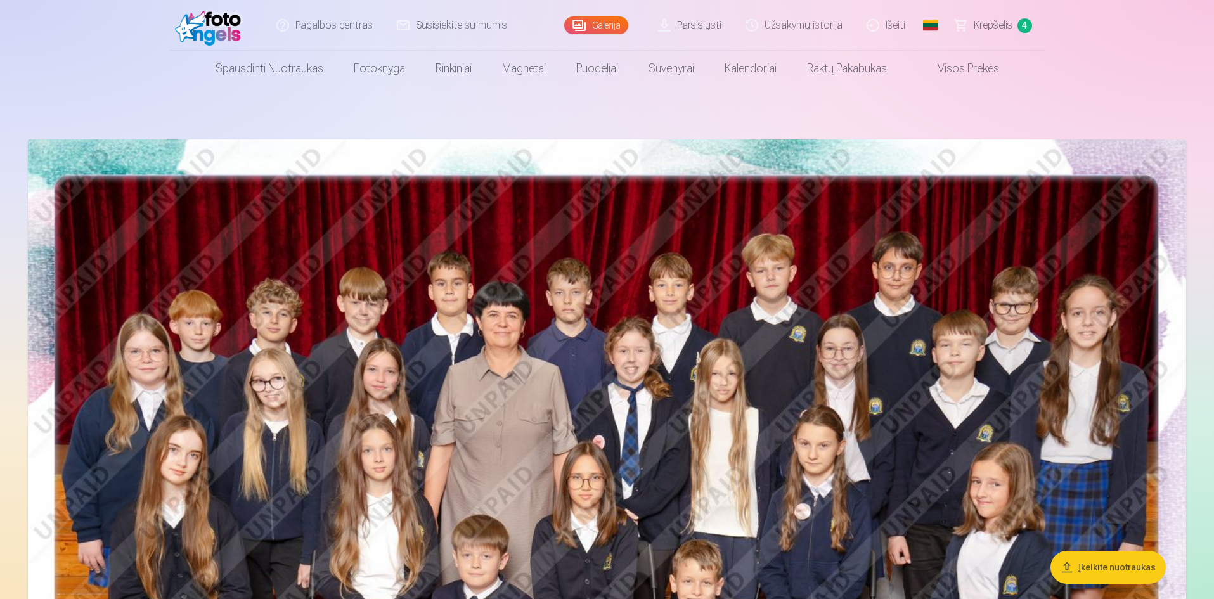
click at [975, 34] on link "Krepšelis 4" at bounding box center [994, 25] width 101 height 51
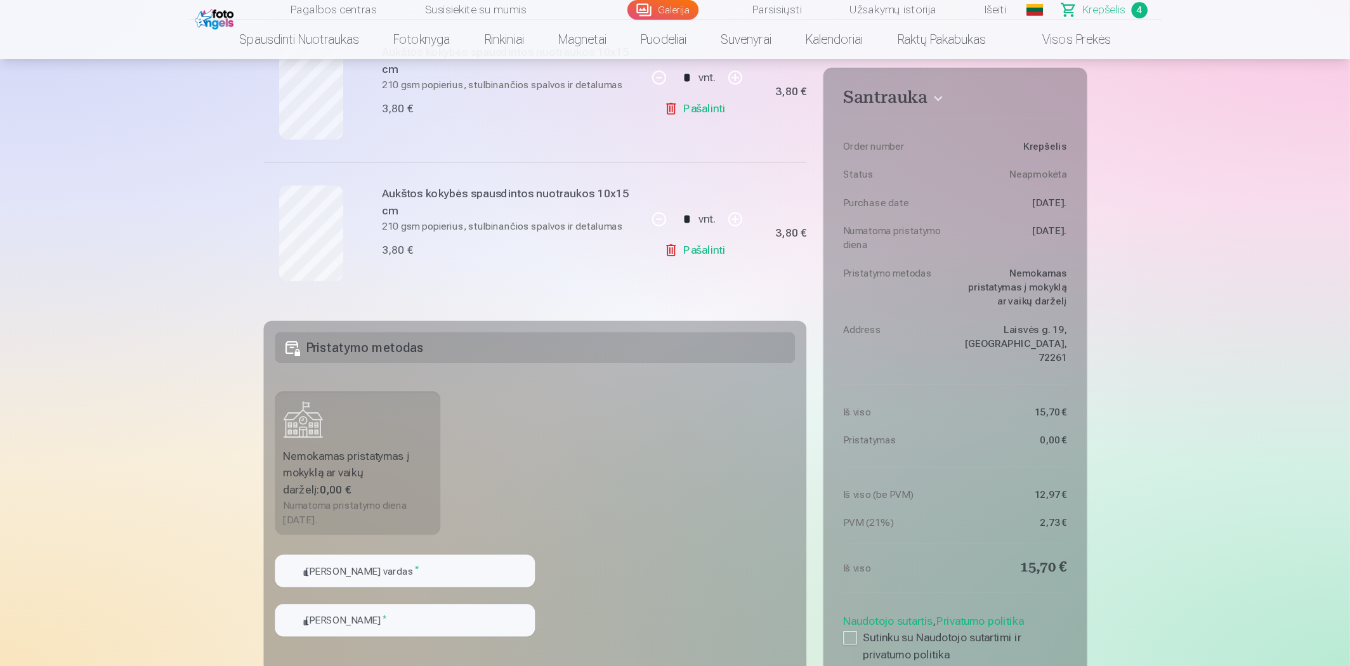
scroll to position [571, 0]
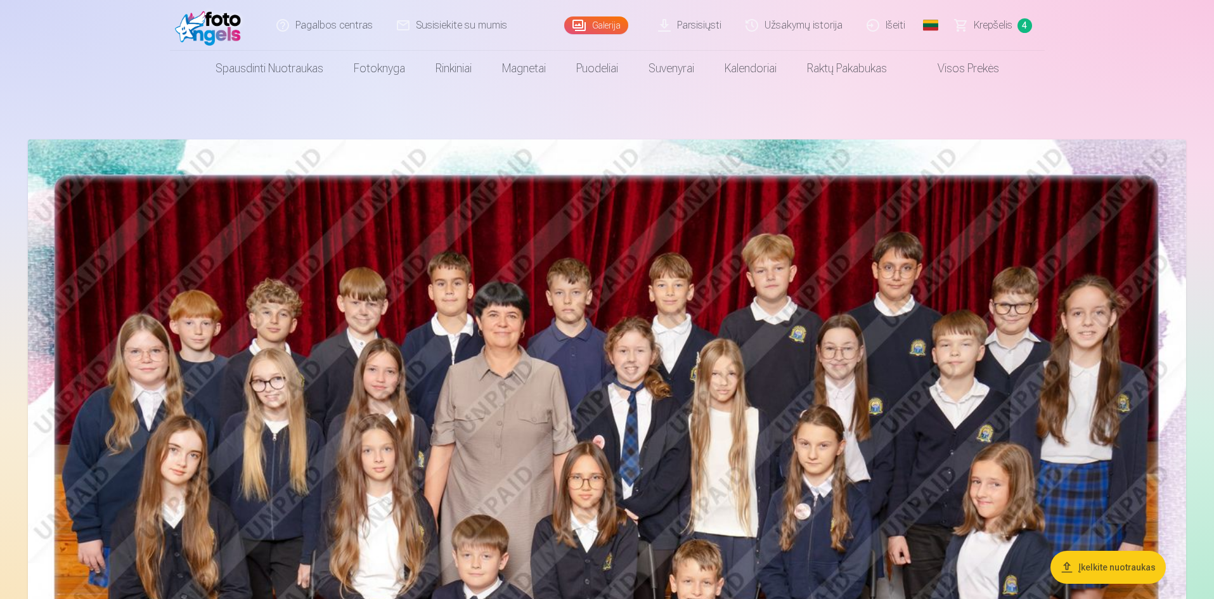
click at [980, 27] on span "Krepšelis" at bounding box center [993, 25] width 39 height 15
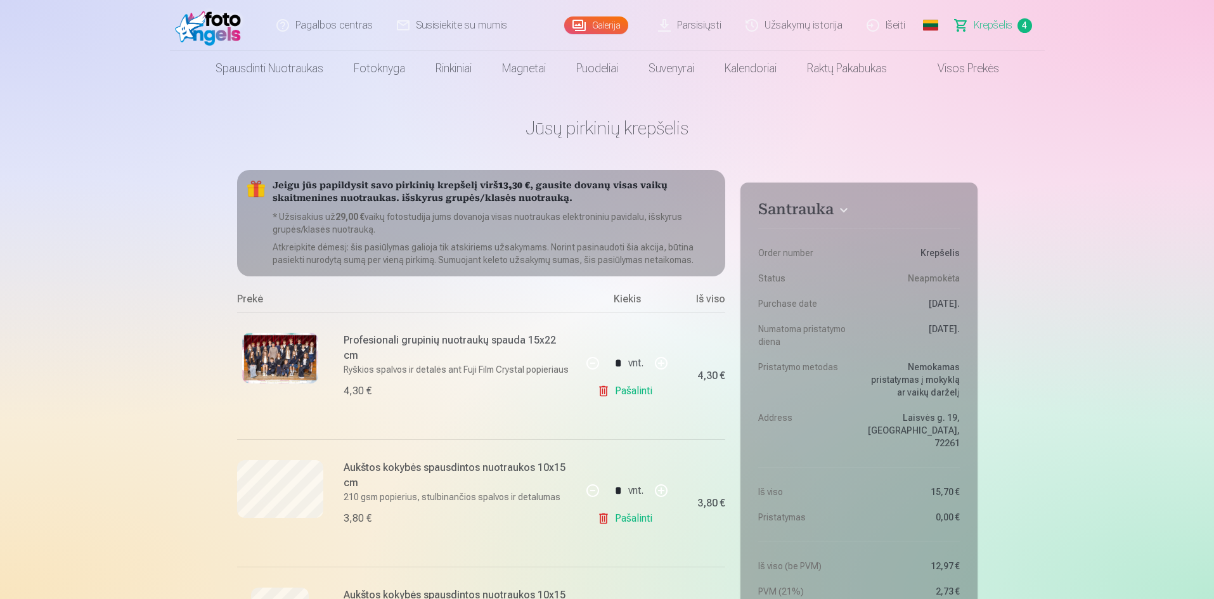
click at [973, 67] on link "Visos prekės" at bounding box center [958, 69] width 112 height 36
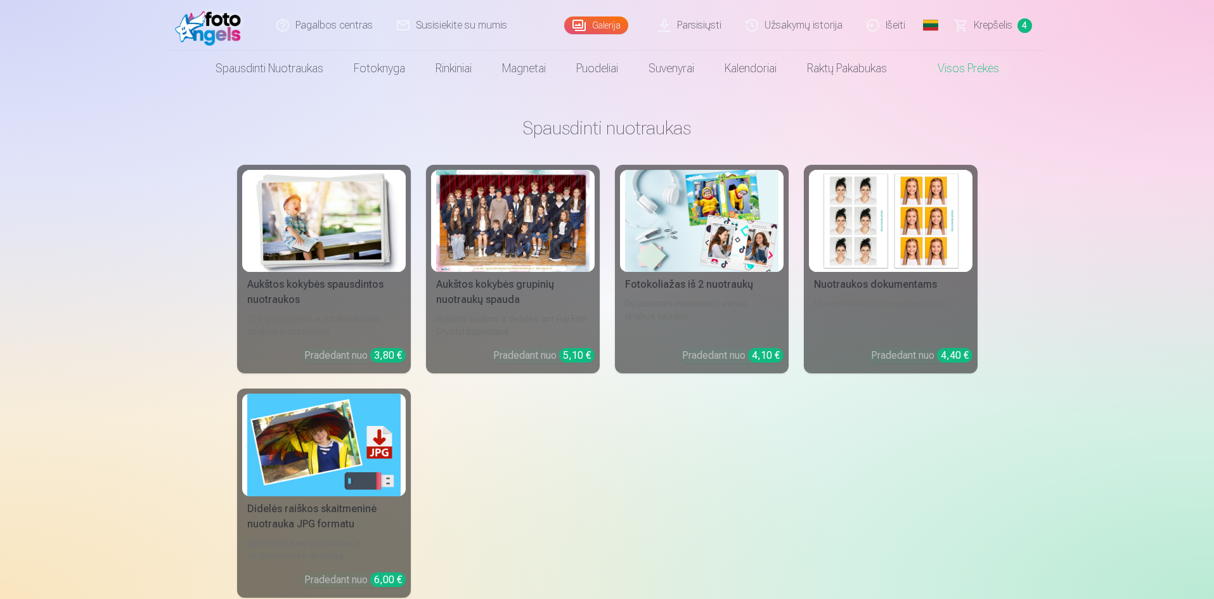
click at [894, 25] on link "Išeiti" at bounding box center [886, 25] width 63 height 51
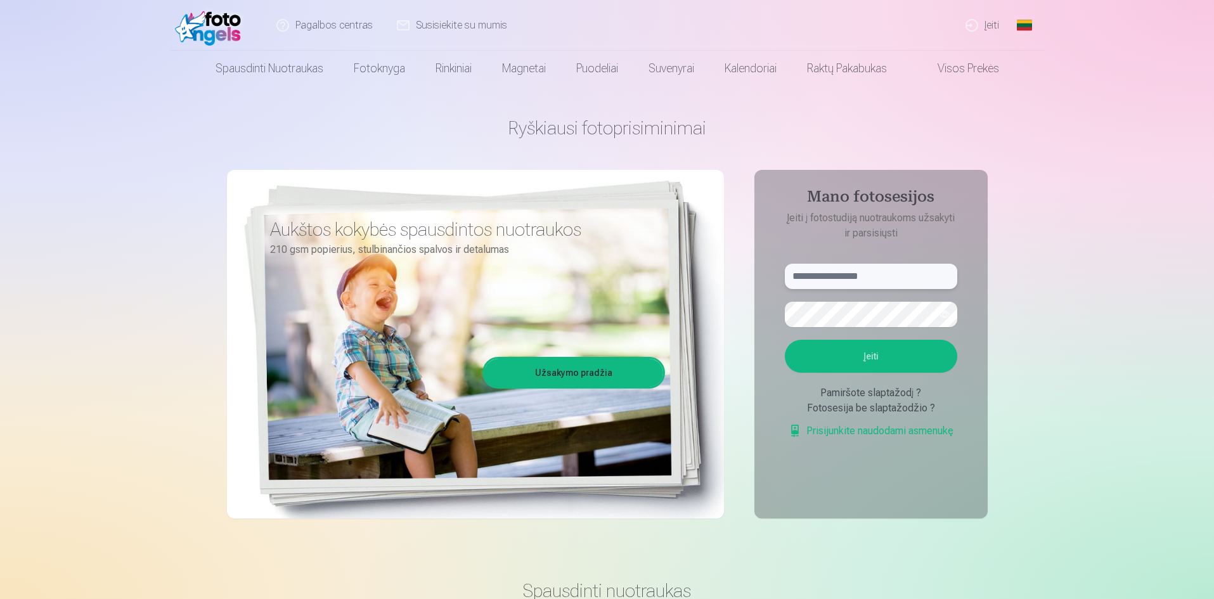
click at [841, 277] on input "text" at bounding box center [871, 276] width 172 height 25
click at [785, 340] on button "Įeiti" at bounding box center [871, 356] width 172 height 33
click at [859, 272] on input "********" at bounding box center [871, 276] width 172 height 25
type input "**********"
click at [947, 315] on button "button" at bounding box center [945, 314] width 24 height 24
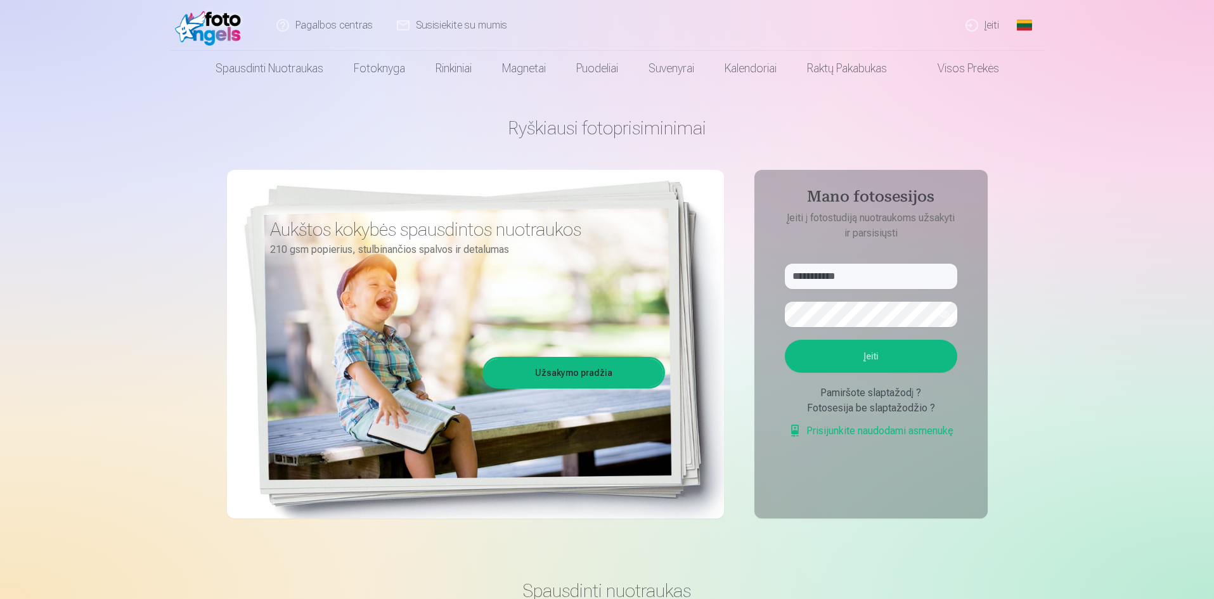
click at [843, 356] on button "Įeiti" at bounding box center [871, 356] width 172 height 33
